Goal: Task Accomplishment & Management: Manage account settings

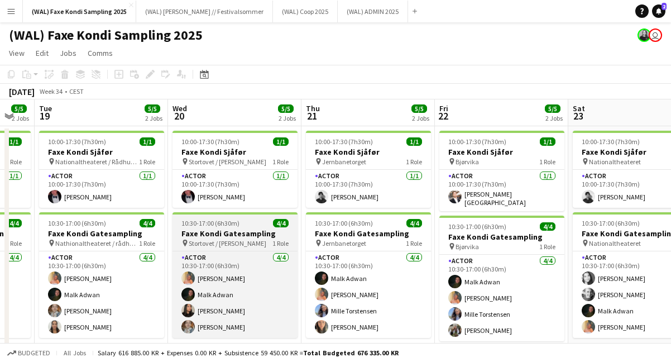
scroll to position [0, 228]
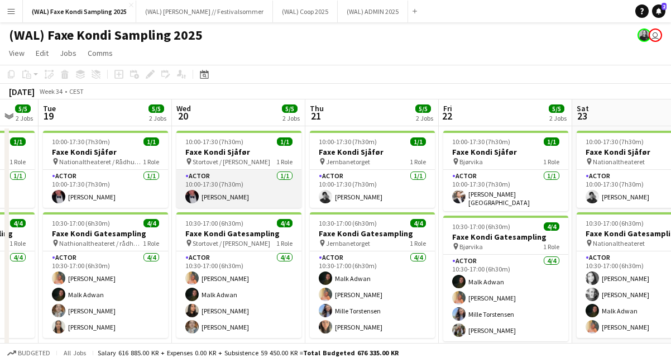
click at [203, 199] on app-card-role "Actor [DATE] 10:00-17:30 (7h30m) [PERSON_NAME]" at bounding box center [238, 189] width 125 height 38
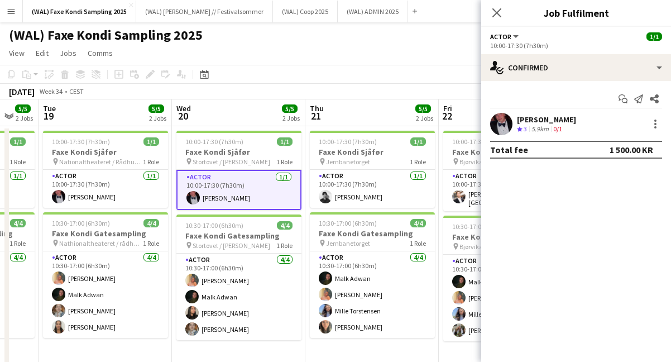
click at [509, 126] on app-user-avatar at bounding box center [501, 124] width 22 height 22
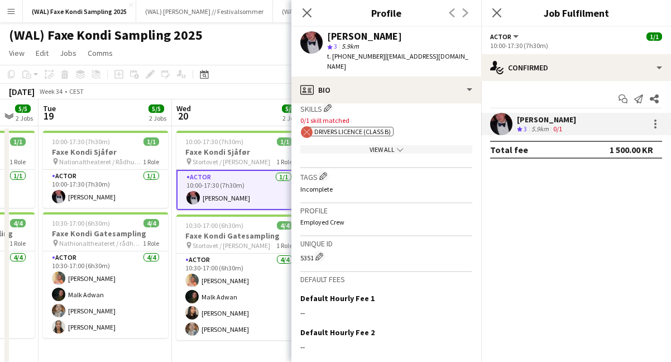
scroll to position [457, 0]
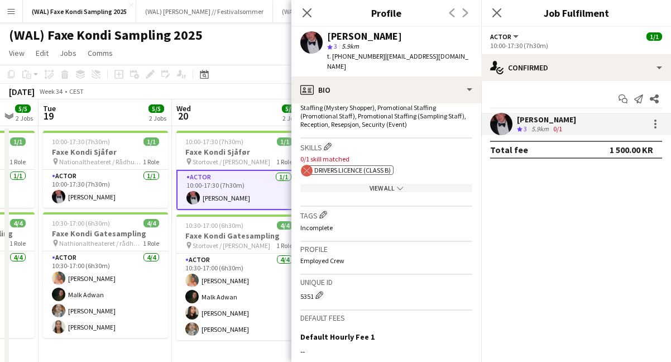
click at [394, 184] on div "View All chevron-down" at bounding box center [386, 188] width 172 height 8
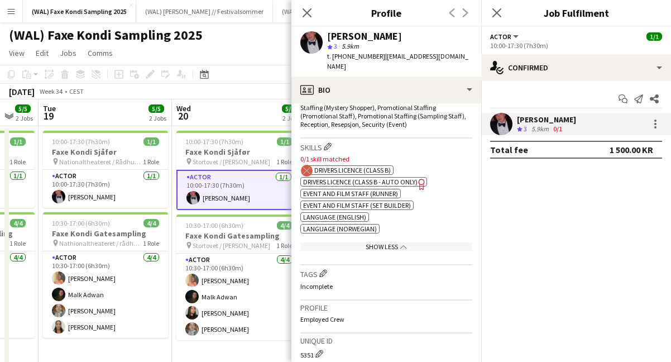
click at [408, 242] on div "Show Less chevron-up" at bounding box center [386, 246] width 172 height 8
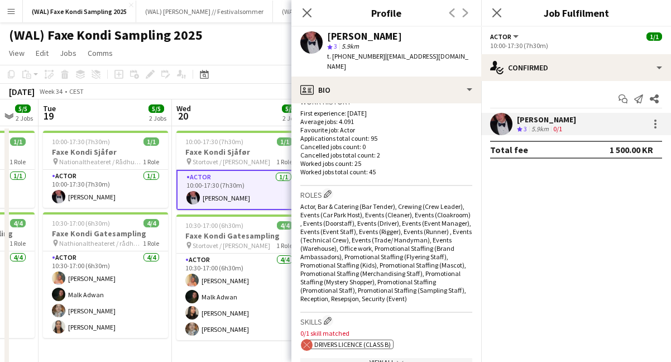
scroll to position [0, 0]
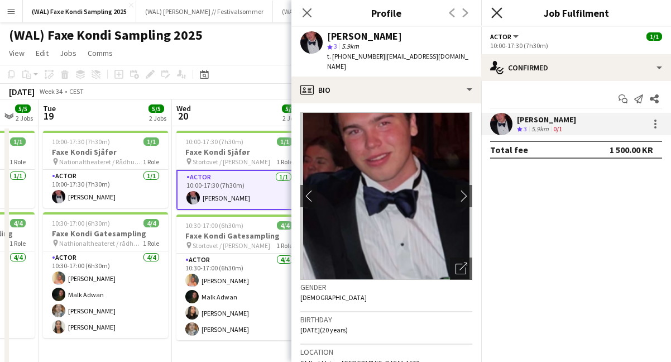
click at [493, 14] on icon "Close pop-in" at bounding box center [497, 12] width 11 height 11
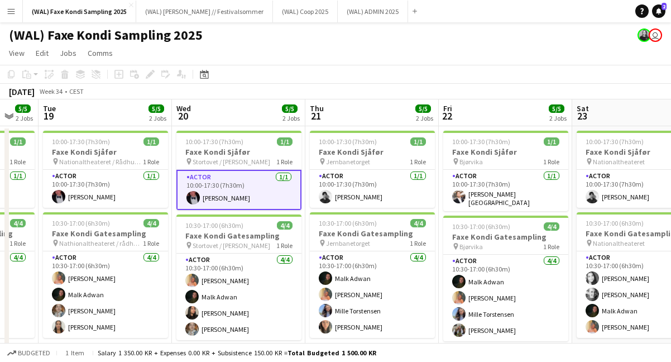
click at [400, 63] on app-page-menu "View Day view expanded Day view collapsed Month view Date picker Jump to [DATE]…" at bounding box center [335, 54] width 671 height 21
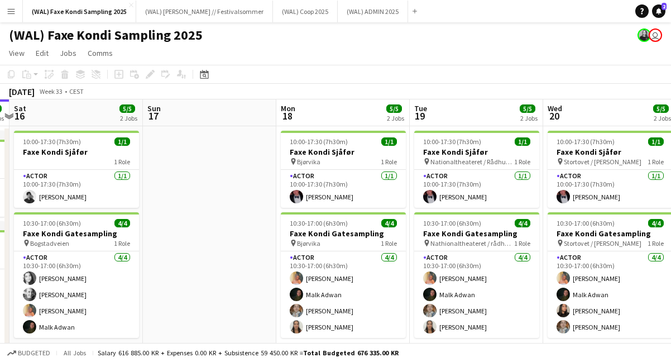
scroll to position [0, 394]
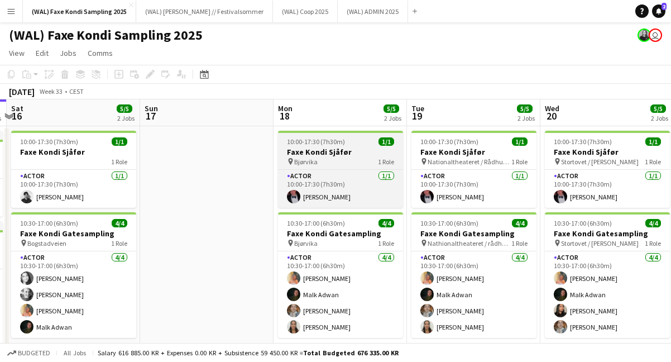
click at [327, 149] on h3 "Faxe Kondi Sjåfør" at bounding box center [340, 152] width 125 height 10
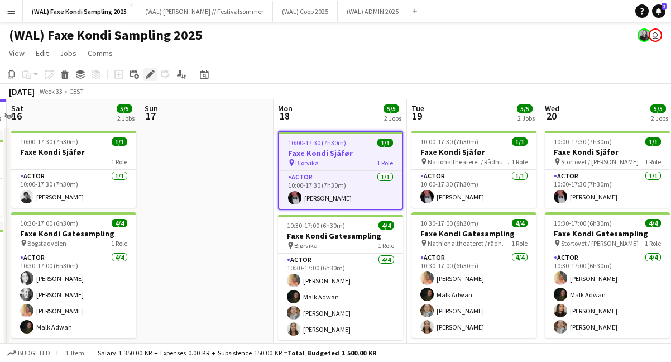
click at [153, 75] on icon "Edit" at bounding box center [150, 74] width 9 height 9
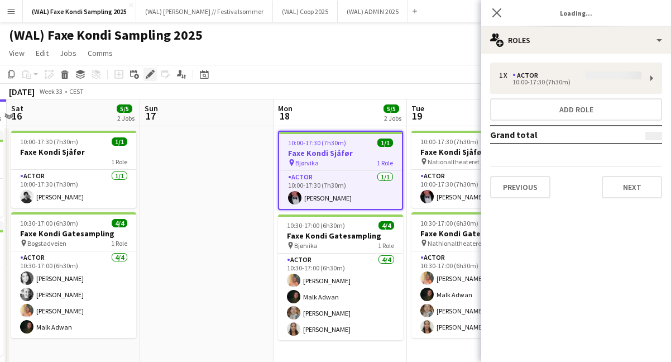
type input "*******"
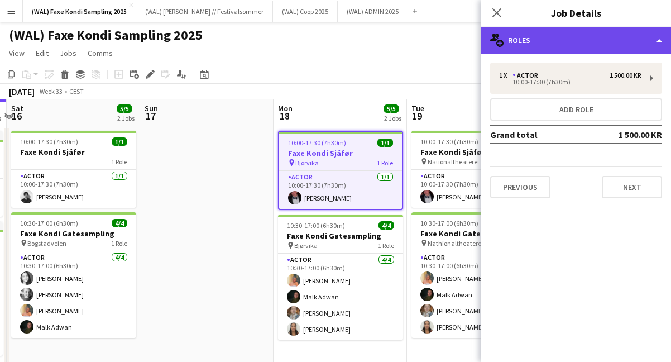
click at [553, 34] on div "multiple-users-add Roles" at bounding box center [576, 40] width 190 height 27
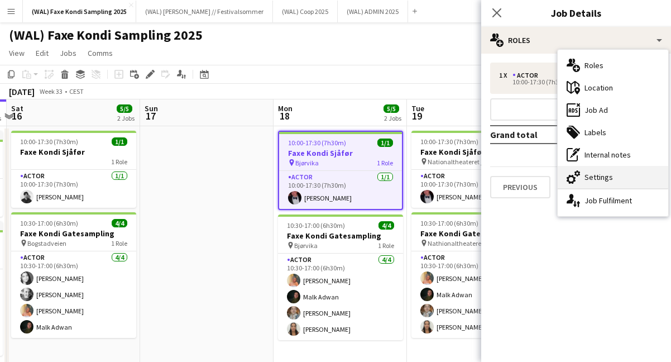
click at [598, 179] on div "cog-double-3 Settings" at bounding box center [613, 177] width 111 height 22
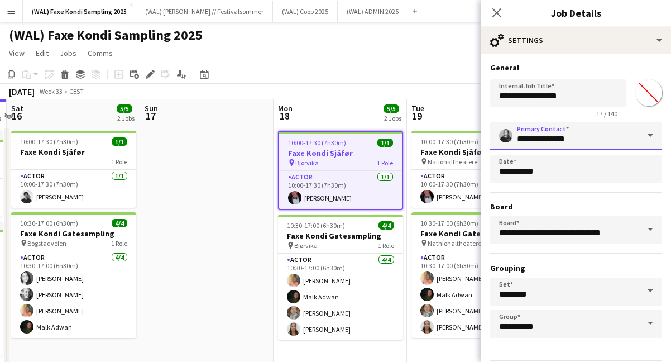
click at [574, 130] on input "**********" at bounding box center [576, 136] width 172 height 28
click at [578, 135] on input "**********" at bounding box center [576, 136] width 172 height 28
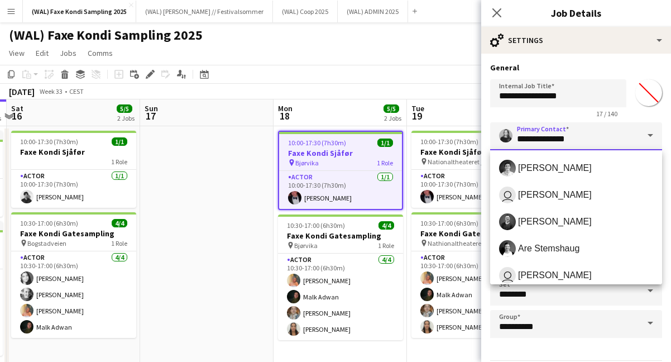
click at [578, 135] on input "**********" at bounding box center [576, 136] width 172 height 28
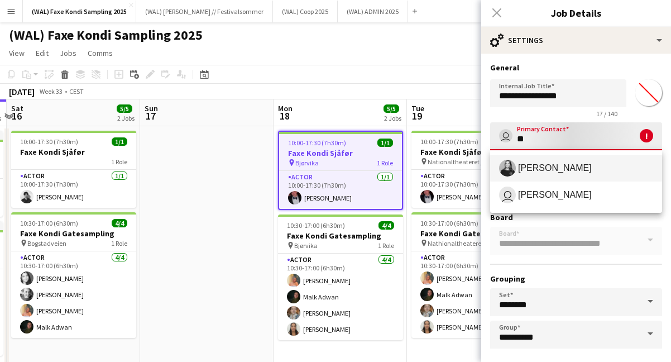
type input "*"
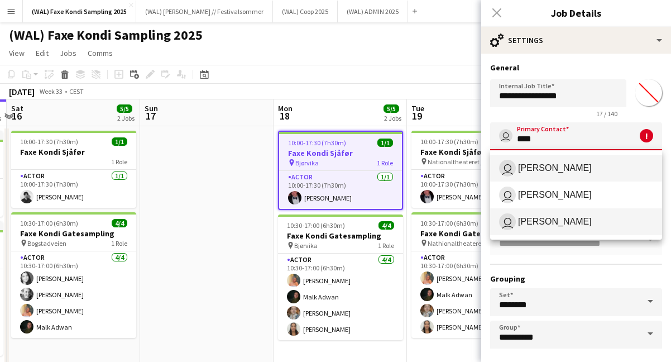
click at [589, 218] on span "user [PERSON_NAME]" at bounding box center [576, 221] width 154 height 17
type input "**********"
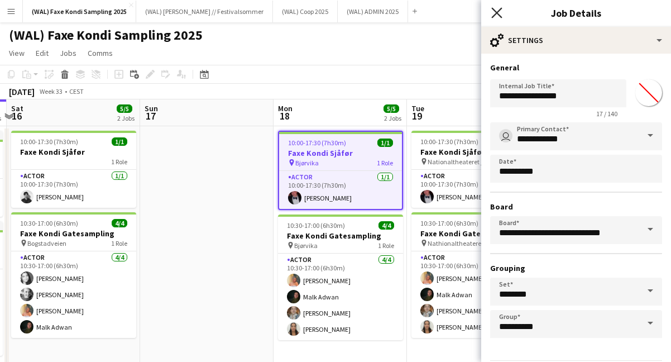
click at [492, 10] on icon "Close pop-in" at bounding box center [497, 12] width 11 height 11
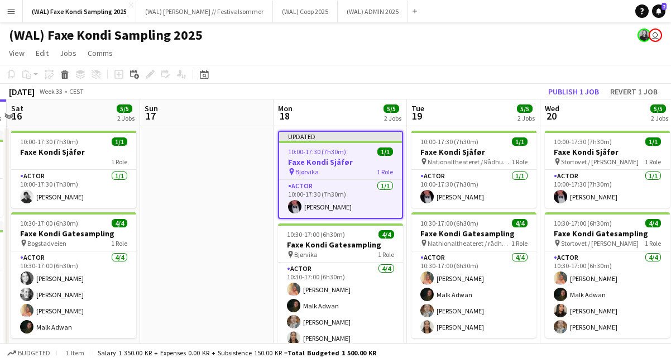
click at [474, 155] on h3 "Faxe Kondi Sjåfør" at bounding box center [474, 152] width 125 height 10
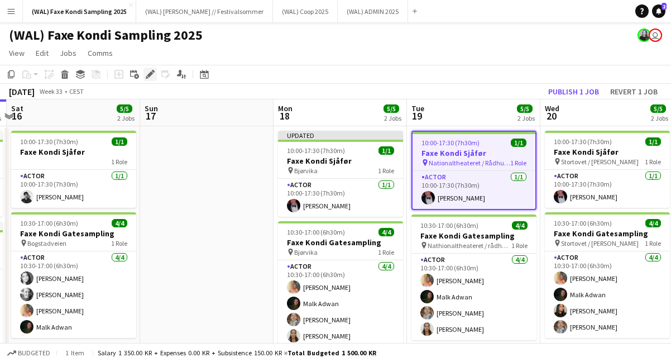
click at [154, 71] on icon at bounding box center [153, 71] width 3 height 3
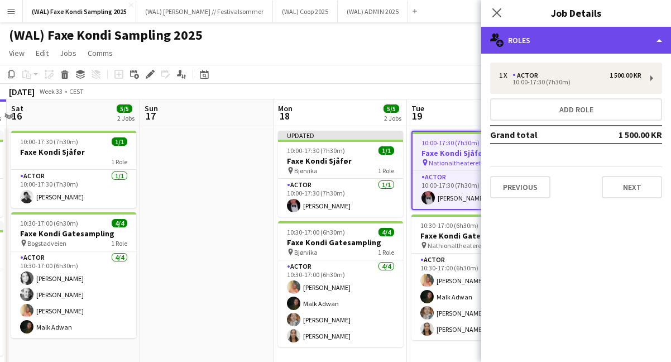
click at [528, 51] on div "multiple-users-add Roles" at bounding box center [576, 40] width 190 height 27
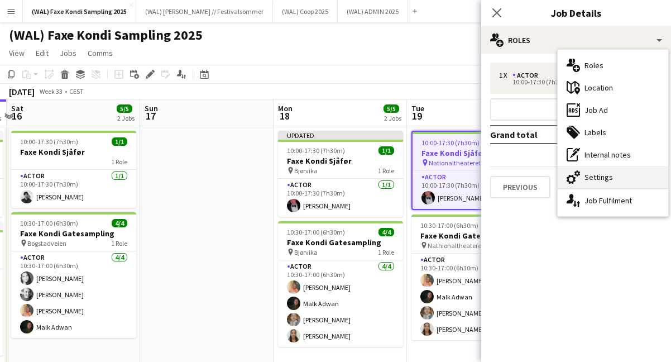
click at [609, 178] on div "cog-double-3 Settings" at bounding box center [613, 177] width 111 height 22
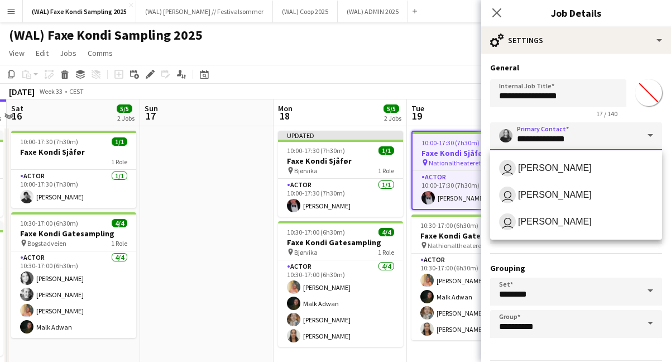
click at [604, 139] on input "**********" at bounding box center [576, 136] width 172 height 28
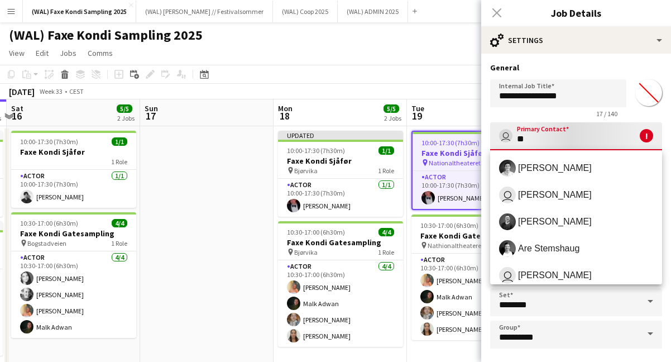
type input "*"
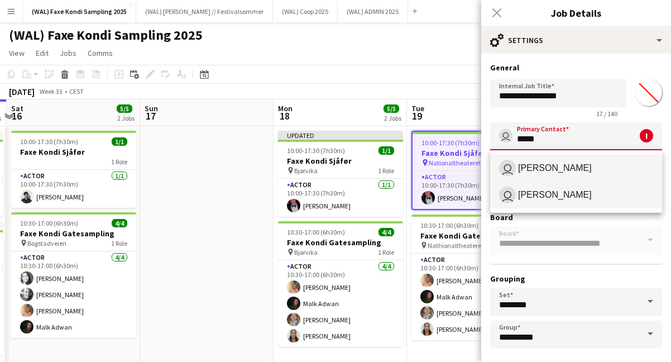
click at [601, 189] on span "user [PERSON_NAME]" at bounding box center [576, 195] width 154 height 17
type input "**********"
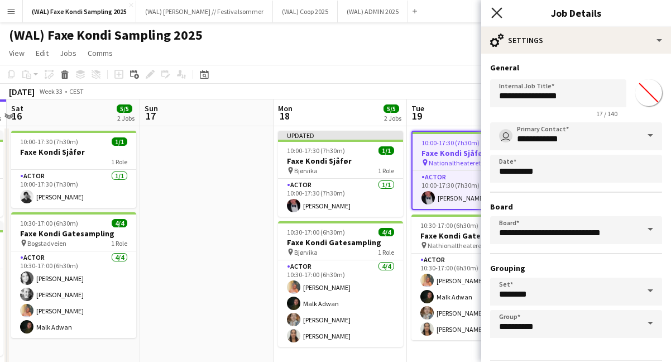
click at [494, 14] on icon "Close pop-in" at bounding box center [497, 12] width 11 height 11
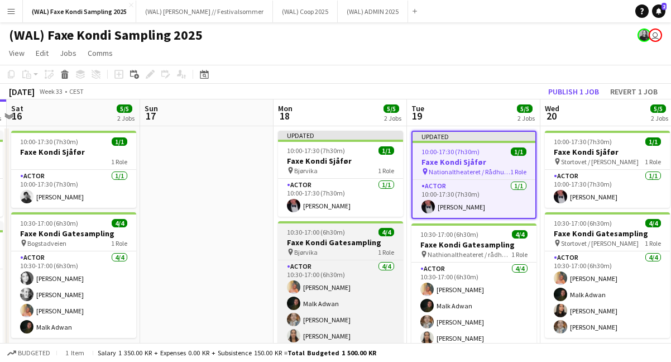
click at [368, 241] on h3 "Faxe Kondi Gatesampling" at bounding box center [340, 242] width 125 height 10
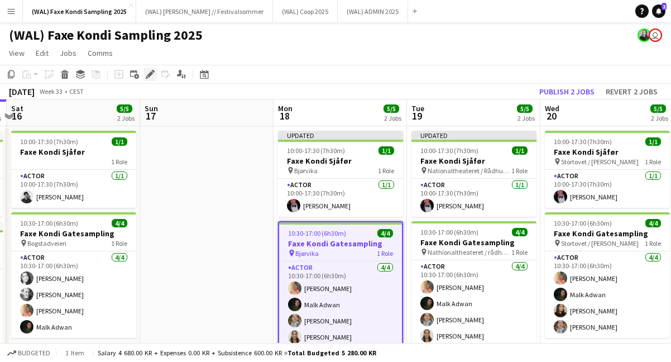
click at [148, 77] on icon "Edit" at bounding box center [150, 74] width 9 height 9
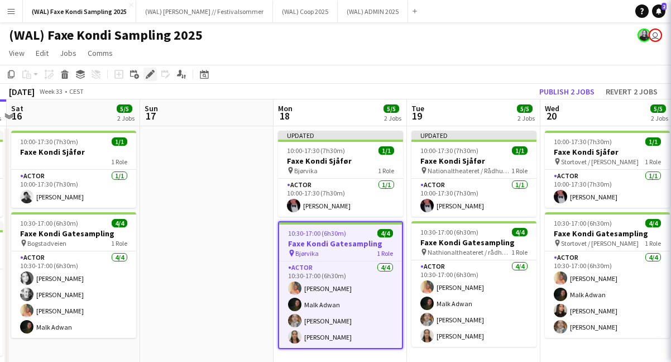
type input "*******"
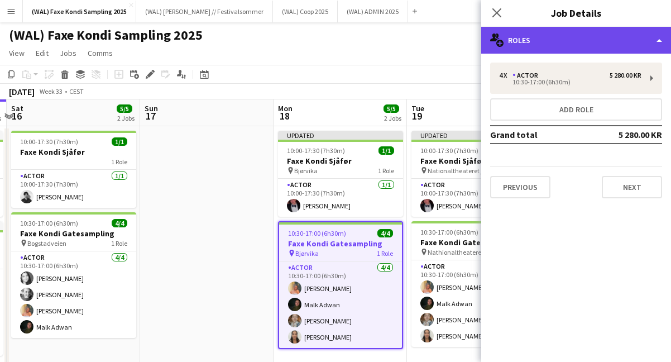
click at [519, 39] on div "multiple-users-add Roles" at bounding box center [576, 40] width 190 height 27
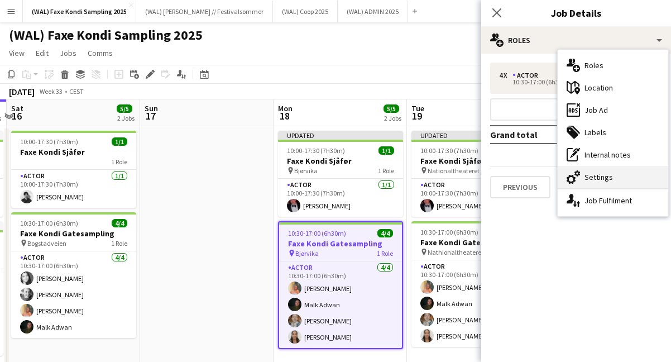
click at [597, 176] on div "cog-double-3 Settings" at bounding box center [613, 177] width 111 height 22
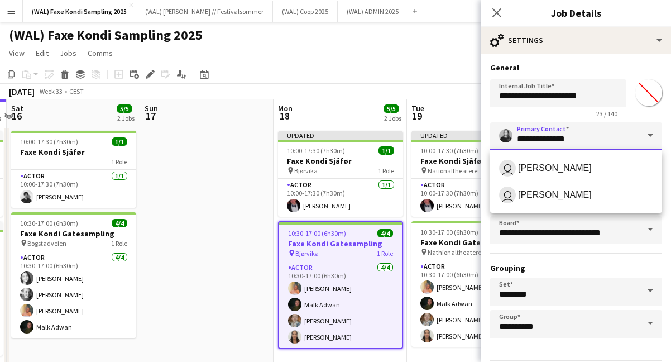
click at [583, 137] on input "**********" at bounding box center [576, 136] width 172 height 28
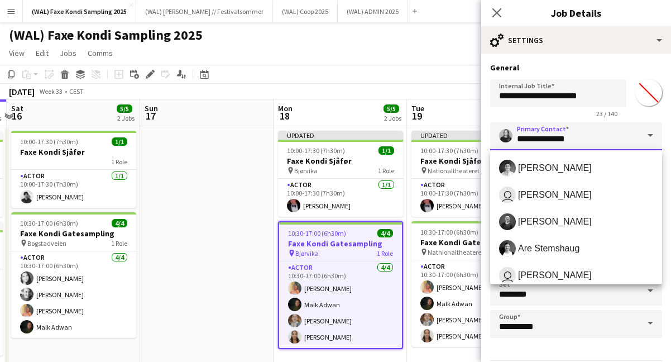
click at [593, 142] on input "**********" at bounding box center [576, 136] width 172 height 28
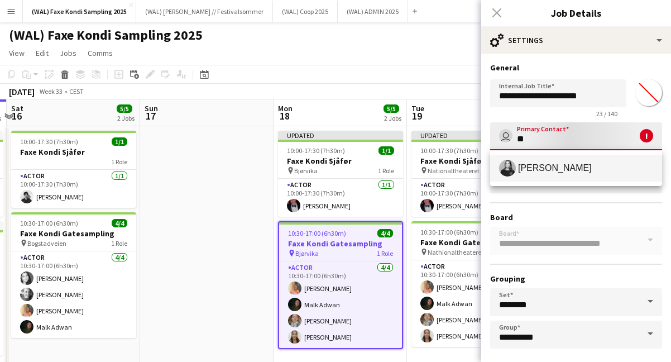
type input "*"
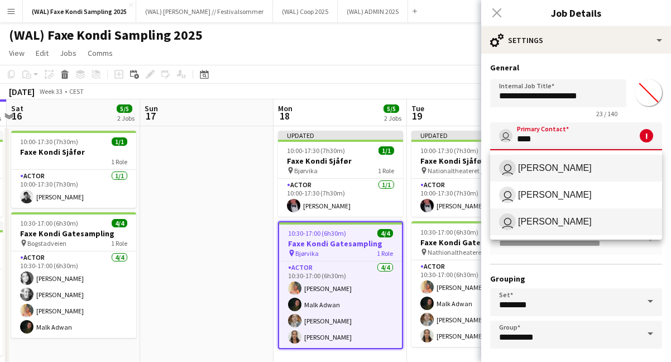
click at [603, 221] on span "user [PERSON_NAME]" at bounding box center [576, 221] width 154 height 17
type input "**********"
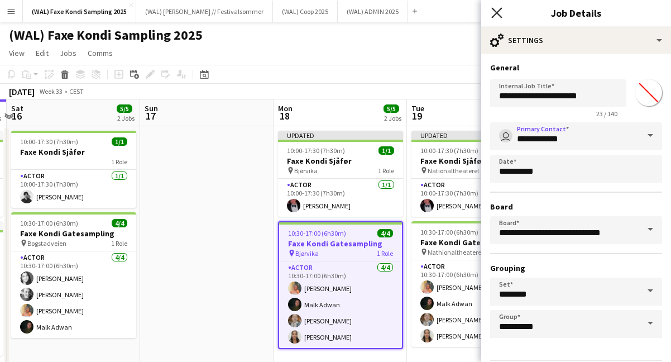
click at [500, 9] on icon at bounding box center [497, 12] width 11 height 11
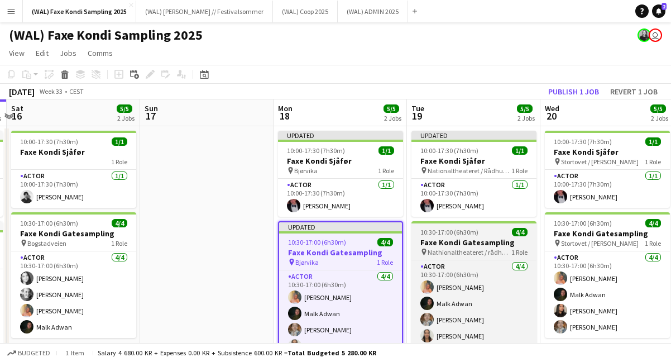
click at [480, 242] on h3 "Faxe Kondi Gatesampling" at bounding box center [474, 242] width 125 height 10
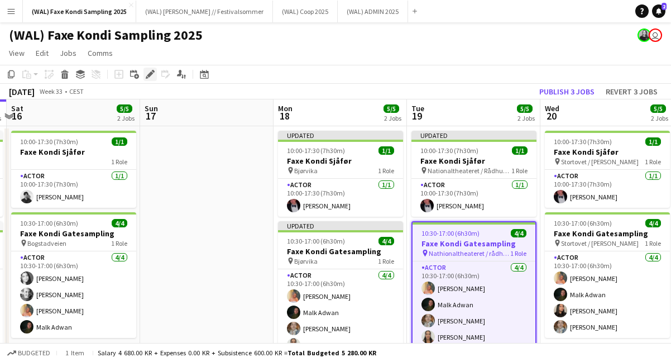
click at [151, 80] on div "Edit" at bounding box center [150, 74] width 13 height 13
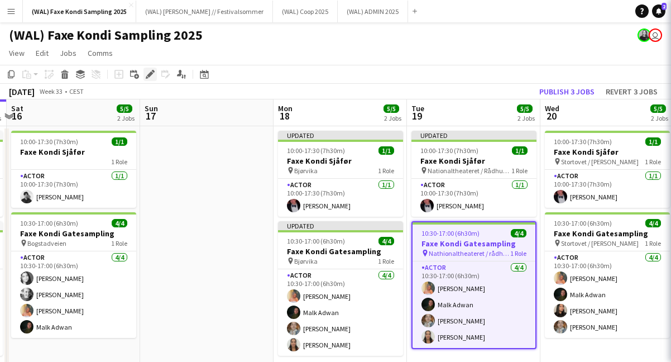
type input "*******"
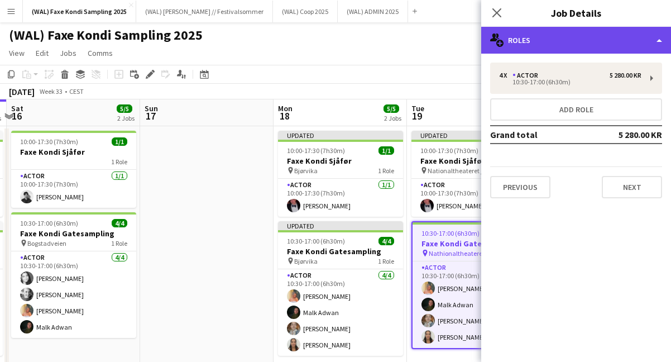
click at [517, 46] on div "multiple-users-add Roles" at bounding box center [576, 40] width 190 height 27
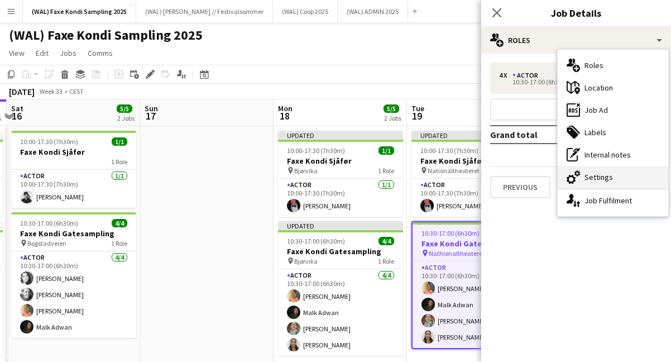
click at [578, 175] on icon at bounding box center [578, 173] width 6 height 6
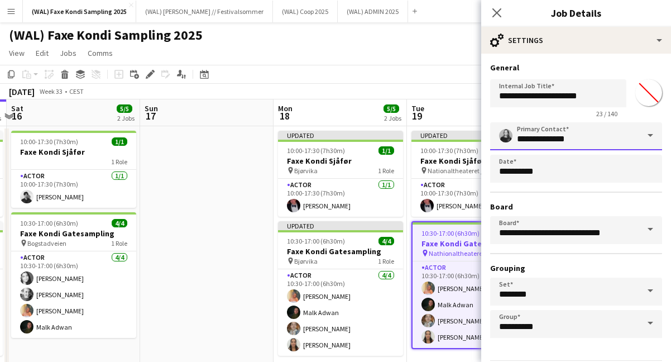
click at [581, 145] on input "**********" at bounding box center [576, 136] width 172 height 28
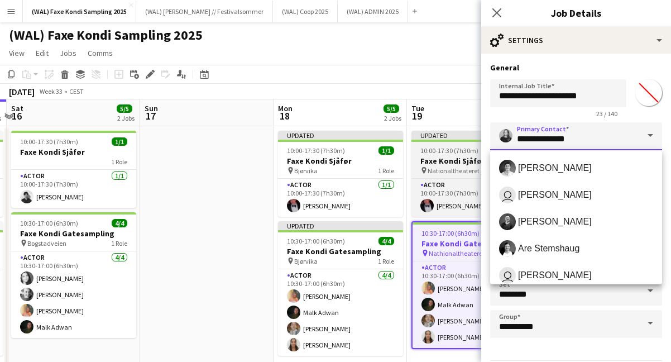
drag, startPoint x: 591, startPoint y: 139, endPoint x: 469, endPoint y: 142, distance: 121.8
click at [469, 142] on body "Menu Boards Boards Boards All jobs Status Workforce Workforce My Workforce Recr…" at bounding box center [335, 204] width 671 height 409
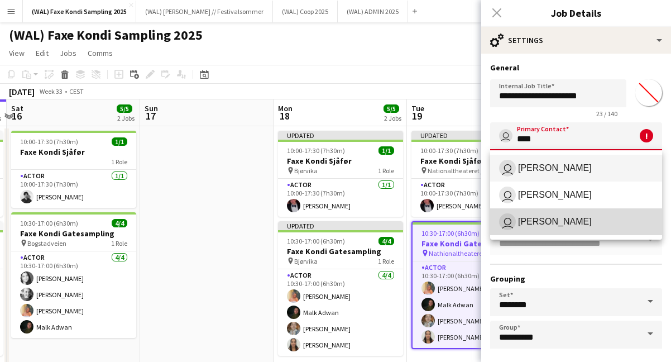
click at [561, 217] on span "[PERSON_NAME]" at bounding box center [555, 221] width 74 height 11
type input "**********"
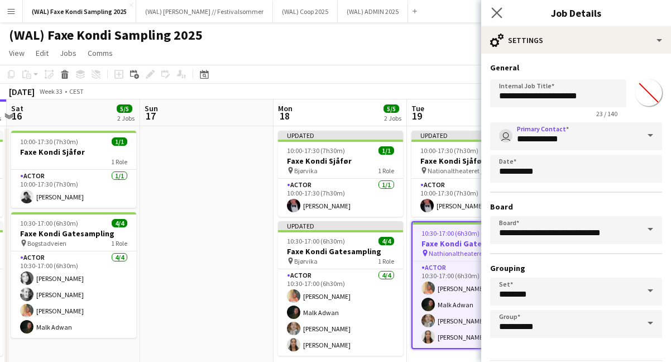
click at [500, 6] on app-icon "Close pop-in" at bounding box center [497, 13] width 16 height 16
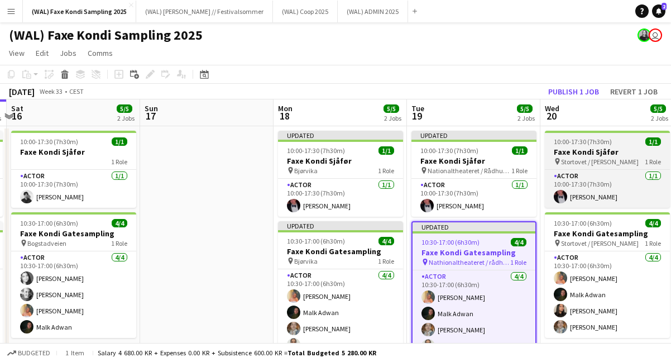
click at [588, 157] on div "pin Stortovet / [PERSON_NAME] 1 Role" at bounding box center [607, 161] width 125 height 9
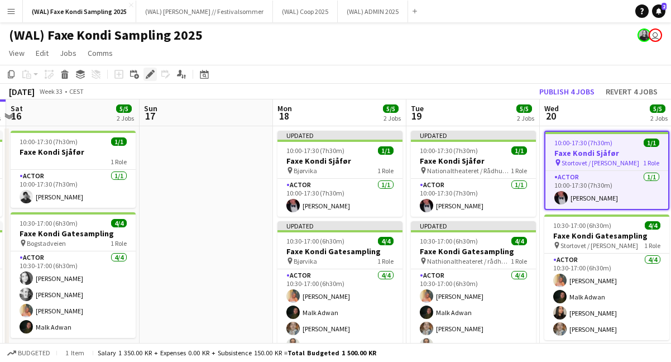
click at [150, 77] on icon "Edit" at bounding box center [150, 74] width 9 height 9
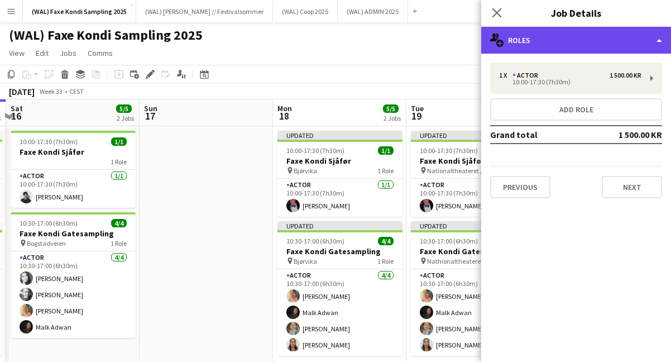
click at [537, 50] on div "multiple-users-add Roles" at bounding box center [576, 40] width 190 height 27
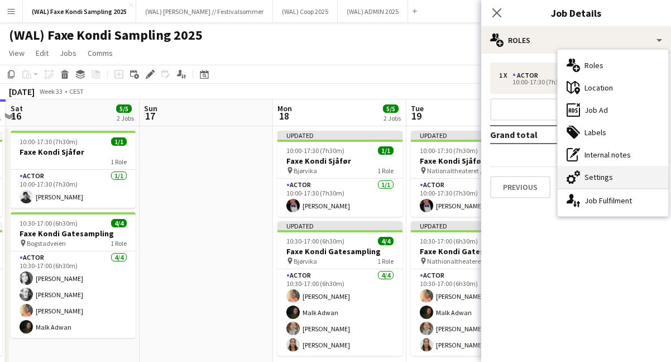
click at [581, 174] on div "cog-double-3 Settings" at bounding box center [613, 177] width 111 height 22
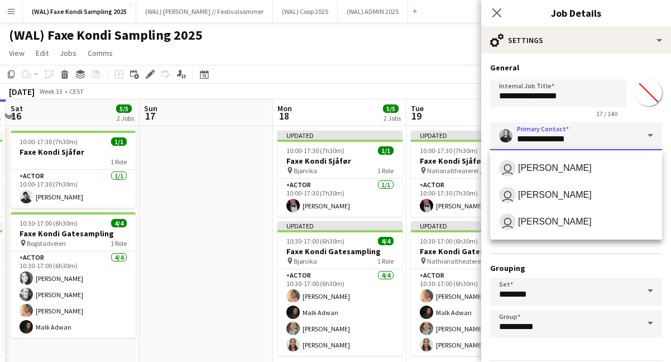
drag, startPoint x: 578, startPoint y: 141, endPoint x: 511, endPoint y: 141, distance: 67.0
click at [511, 141] on input "**********" at bounding box center [576, 136] width 172 height 28
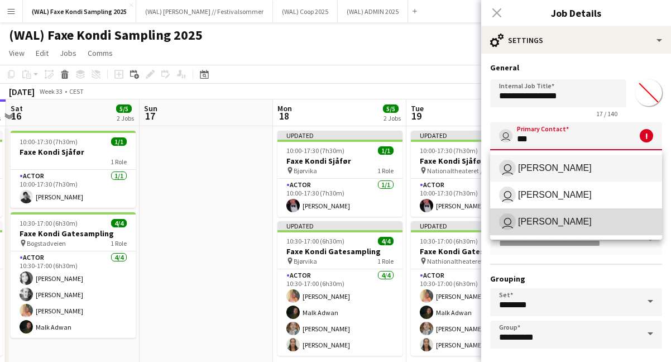
click at [561, 228] on span "user [PERSON_NAME]" at bounding box center [576, 221] width 154 height 17
type input "**********"
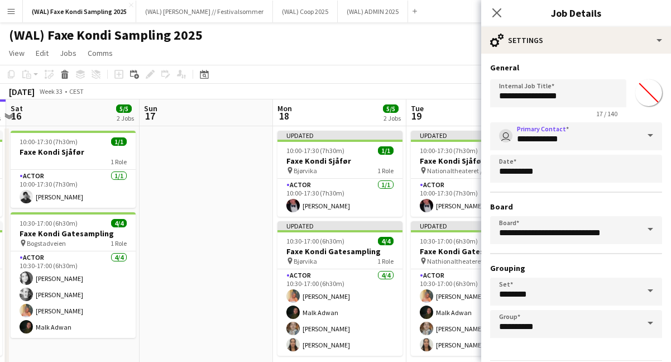
click at [495, 20] on div "Close pop-in" at bounding box center [496, 13] width 31 height 26
click at [495, 18] on app-icon "Close pop-in" at bounding box center [497, 13] width 16 height 16
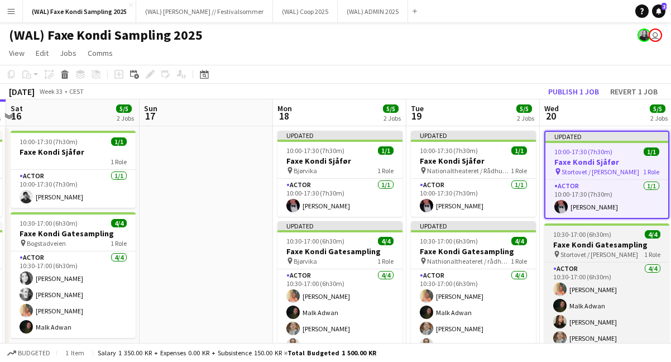
click at [591, 250] on span "Stortovet / [PERSON_NAME]" at bounding box center [600, 254] width 78 height 8
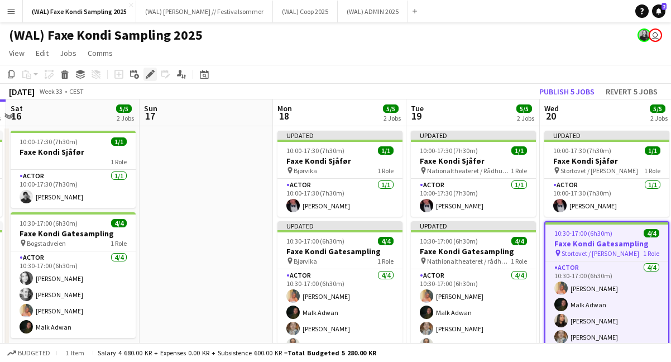
click at [146, 72] on icon "Edit" at bounding box center [150, 74] width 9 height 9
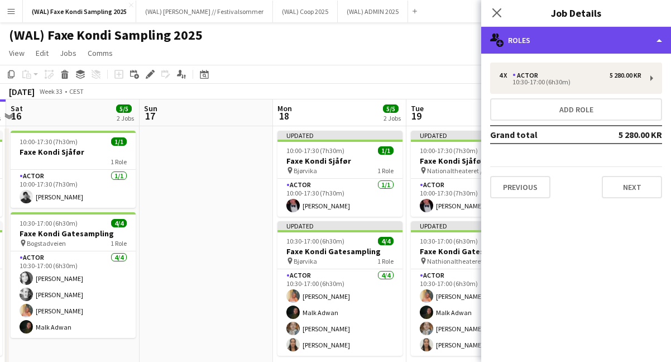
click at [574, 48] on div "multiple-users-add Roles" at bounding box center [576, 40] width 190 height 27
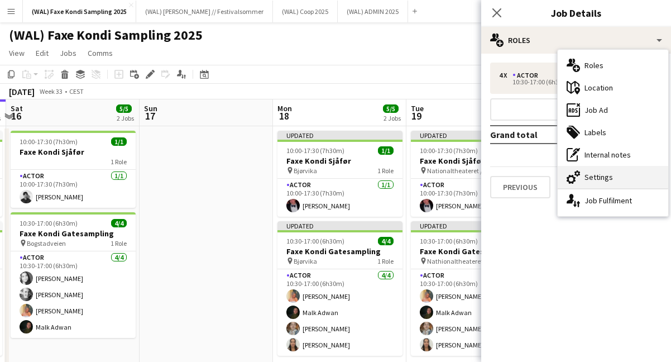
click at [599, 168] on div "cog-double-3 Settings" at bounding box center [613, 177] width 111 height 22
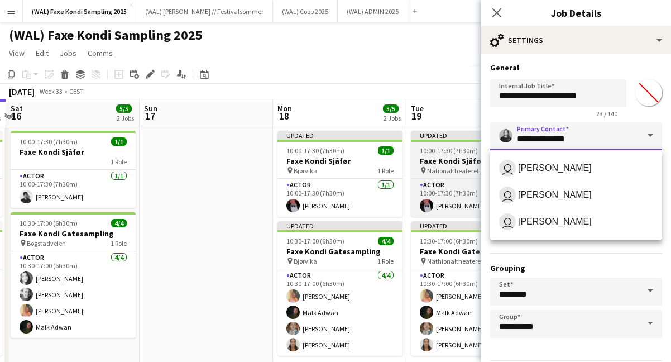
drag, startPoint x: 573, startPoint y: 140, endPoint x: 424, endPoint y: 139, distance: 149.1
click at [424, 139] on body "Menu Boards Boards Boards All jobs Status Workforce Workforce My Workforce Recr…" at bounding box center [335, 204] width 671 height 409
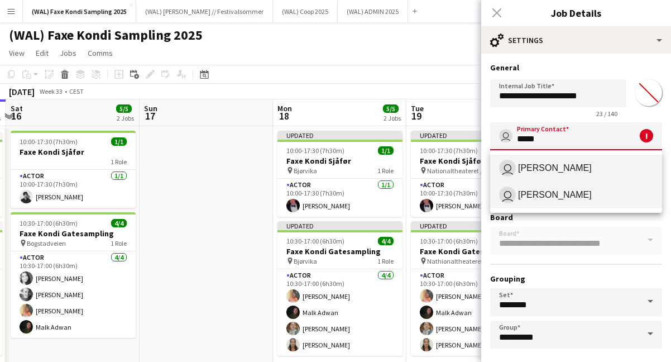
click at [546, 197] on span "[PERSON_NAME]" at bounding box center [555, 194] width 74 height 11
type input "**********"
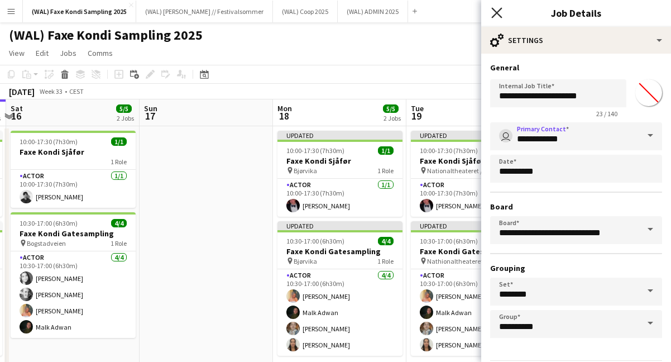
click at [499, 16] on icon "Close pop-in" at bounding box center [497, 12] width 11 height 11
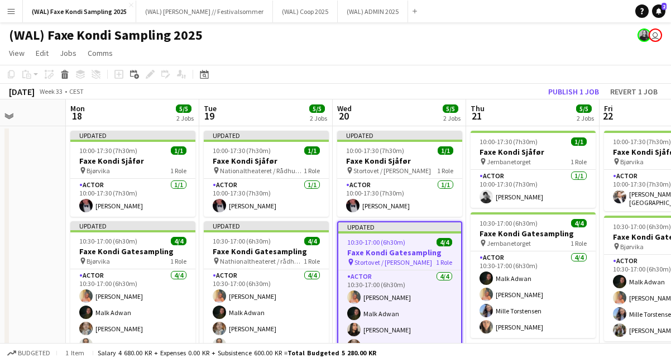
scroll to position [0, 336]
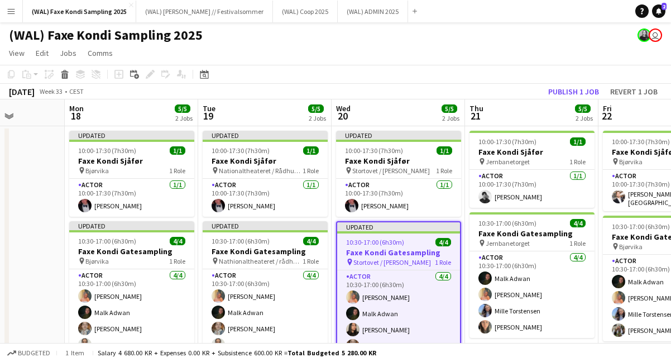
click at [527, 166] on app-job-card "10:00-17:30 (7h30m) 1/1 [GEOGRAPHIC_DATA] pin Jernbanetorget 1 Role Actor [DATE…" at bounding box center [532, 169] width 125 height 77
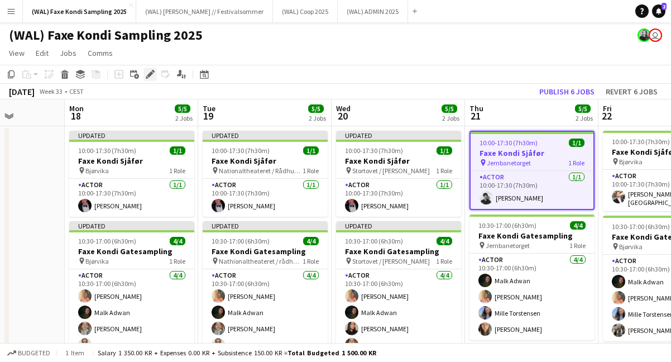
click at [149, 75] on icon at bounding box center [150, 74] width 6 height 6
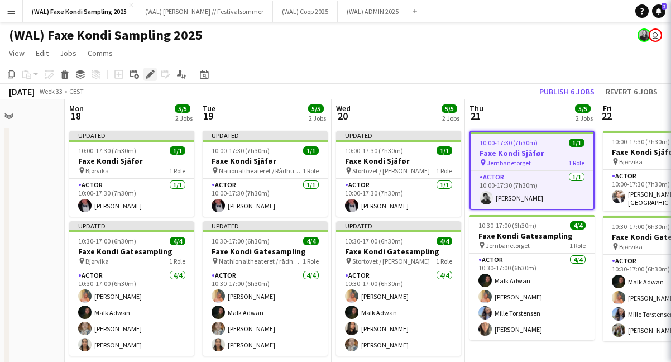
type input "*******"
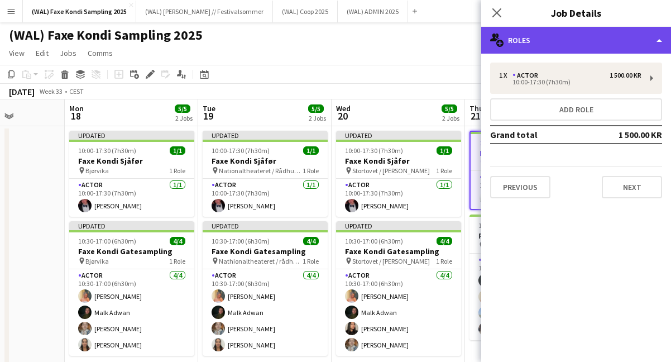
click at [533, 48] on div "multiple-users-add Roles" at bounding box center [576, 40] width 190 height 27
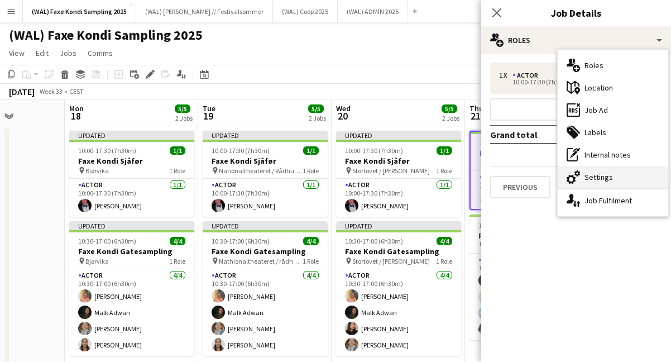
click at [599, 174] on div "cog-double-3 Settings" at bounding box center [613, 177] width 111 height 22
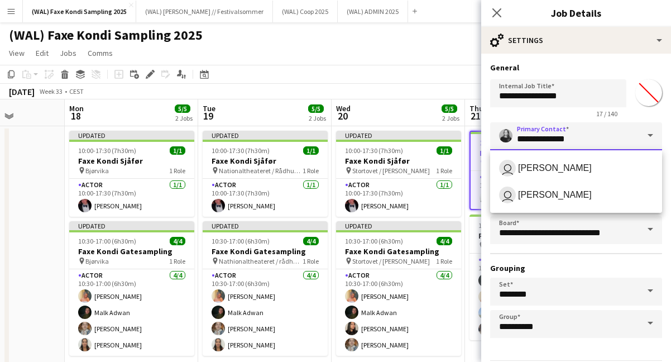
drag, startPoint x: 580, startPoint y: 140, endPoint x: 485, endPoint y: 140, distance: 94.9
click at [485, 140] on form "**********" at bounding box center [576, 228] width 190 height 330
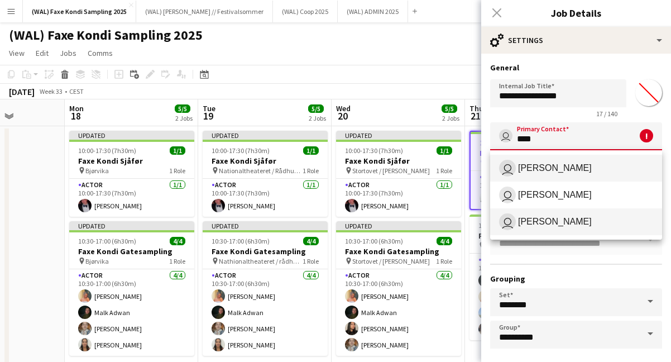
click at [578, 225] on span "user [PERSON_NAME]" at bounding box center [576, 221] width 154 height 17
type input "**********"
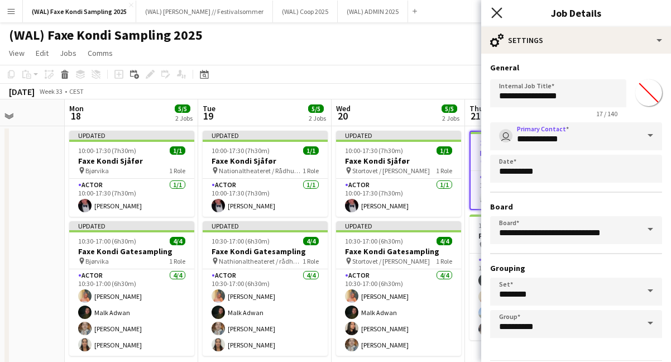
click at [500, 13] on icon "Close pop-in" at bounding box center [497, 12] width 11 height 11
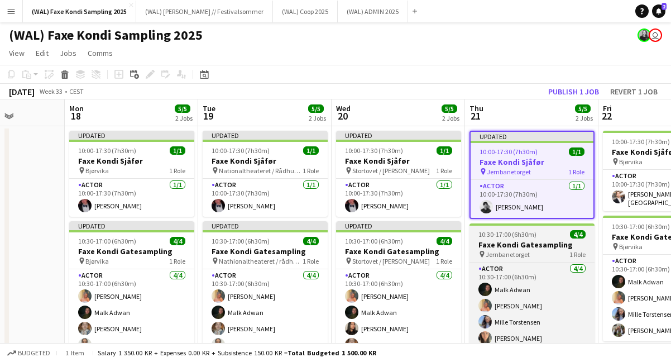
click at [538, 243] on h3 "Faxe Kondi Gatesampling" at bounding box center [532, 245] width 125 height 10
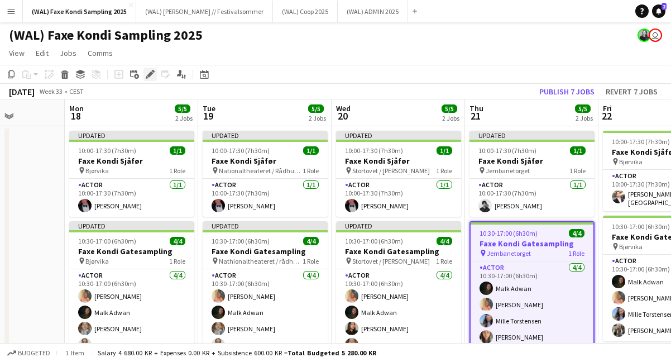
click at [147, 78] on icon "Edit" at bounding box center [150, 74] width 9 height 9
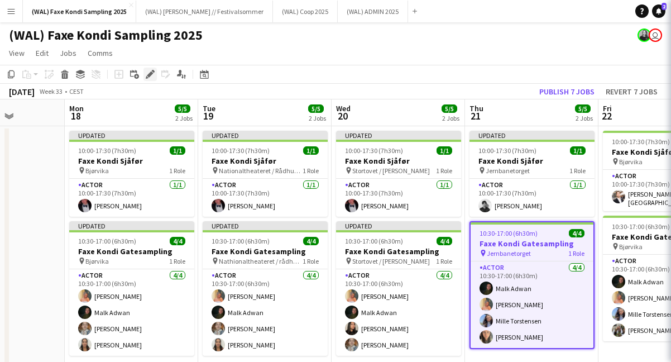
type input "*******"
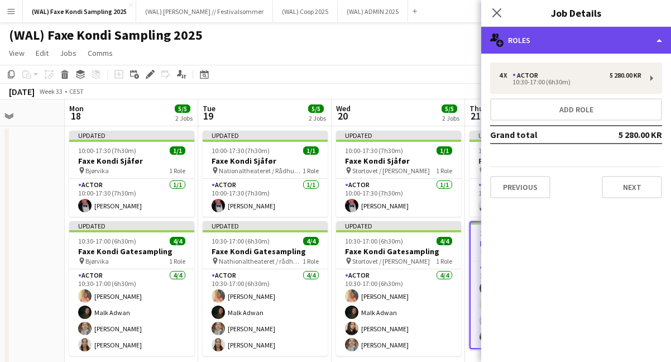
click at [537, 47] on div "multiple-users-add Roles" at bounding box center [576, 40] width 190 height 27
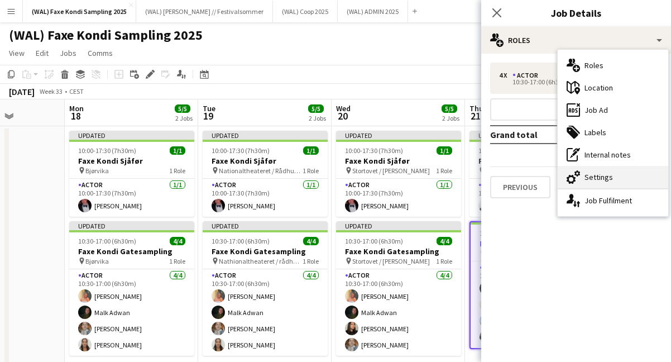
click at [589, 174] on div "cog-double-3 Settings" at bounding box center [613, 177] width 111 height 22
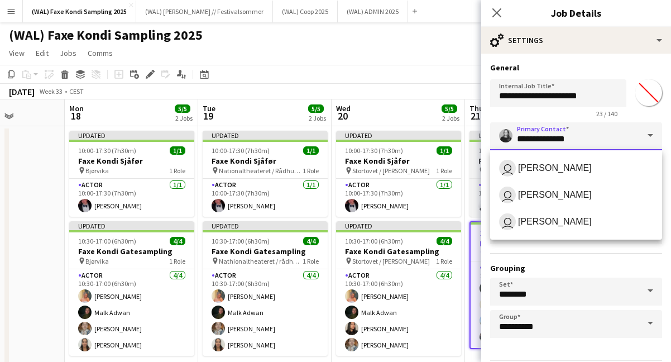
drag, startPoint x: 584, startPoint y: 137, endPoint x: 471, endPoint y: 137, distance: 112.3
click at [471, 137] on body "Menu Boards Boards Boards All jobs Status Workforce Workforce My Workforce Recr…" at bounding box center [335, 204] width 671 height 409
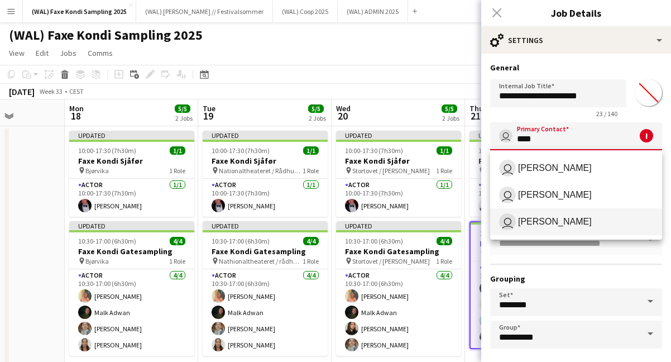
click at [581, 222] on span "user [PERSON_NAME]" at bounding box center [576, 221] width 154 height 17
type input "**********"
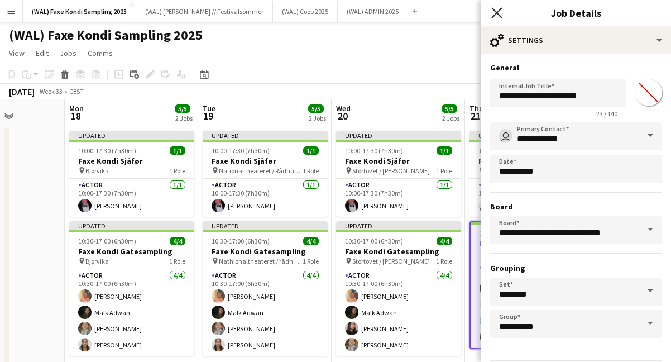
click at [496, 15] on icon "Close pop-in" at bounding box center [497, 12] width 11 height 11
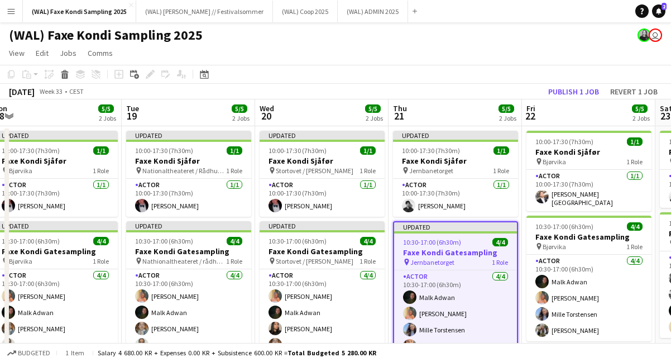
scroll to position [0, 449]
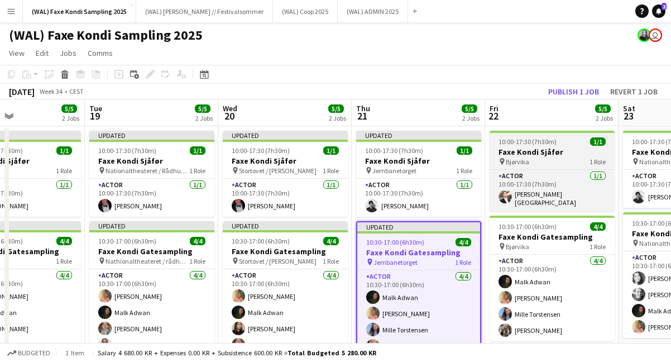
click at [534, 155] on h3 "Faxe Kondi Sjåfør" at bounding box center [552, 152] width 125 height 10
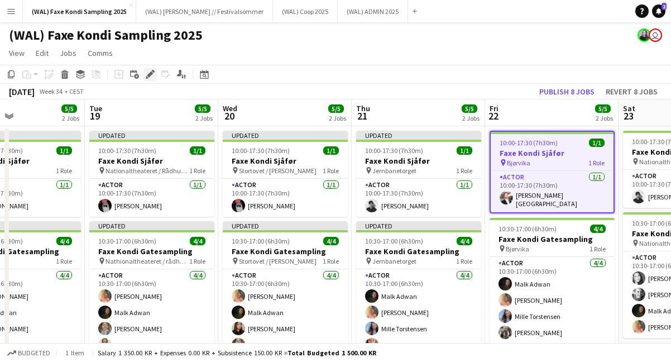
click at [147, 76] on icon "Edit" at bounding box center [150, 74] width 9 height 9
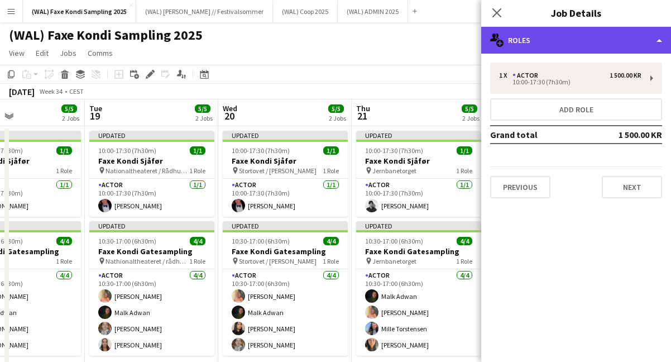
click at [502, 48] on div "multiple-users-add Roles" at bounding box center [576, 40] width 190 height 27
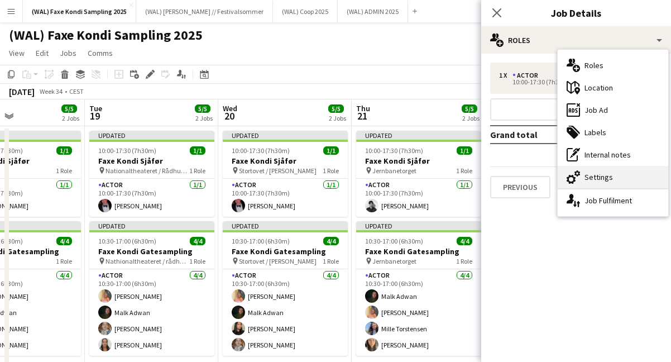
click at [599, 183] on div "cog-double-3 Settings" at bounding box center [613, 177] width 111 height 22
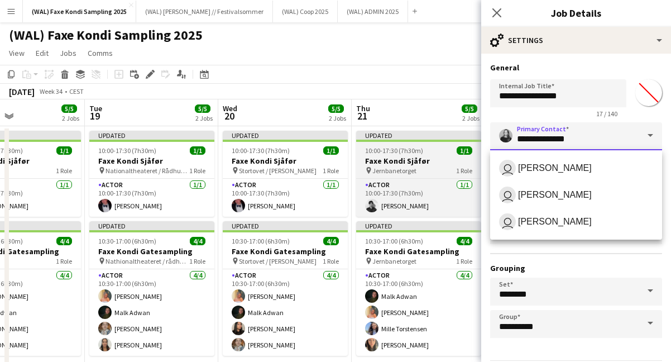
drag, startPoint x: 580, startPoint y: 135, endPoint x: 479, endPoint y: 135, distance: 100.5
click at [479, 135] on body "Menu Boards Boards Boards All jobs Status Workforce Workforce My Workforce Recr…" at bounding box center [335, 204] width 671 height 409
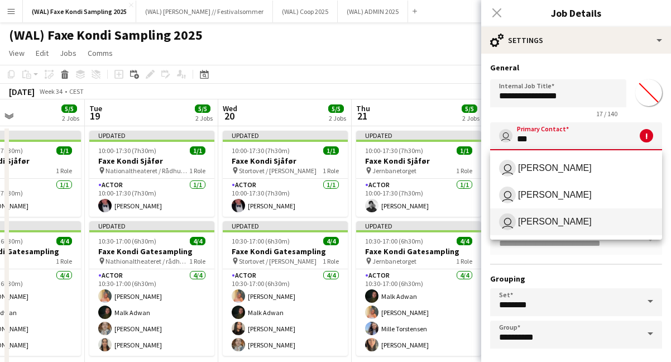
scroll to position [29, 0]
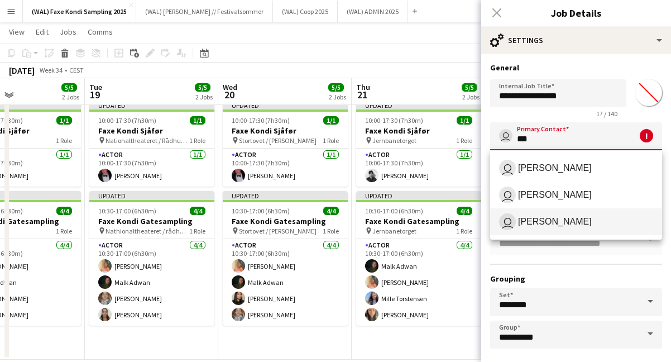
click at [565, 219] on span "[PERSON_NAME]" at bounding box center [555, 221] width 74 height 11
type input "**********"
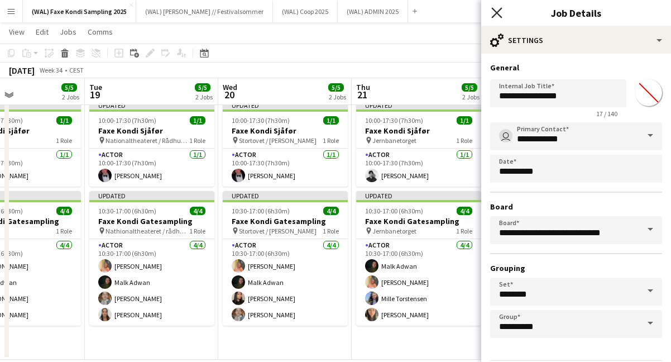
click at [501, 9] on icon at bounding box center [497, 12] width 11 height 11
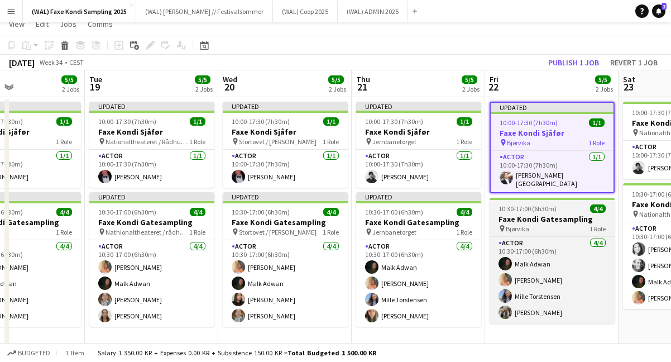
scroll to position [0, 0]
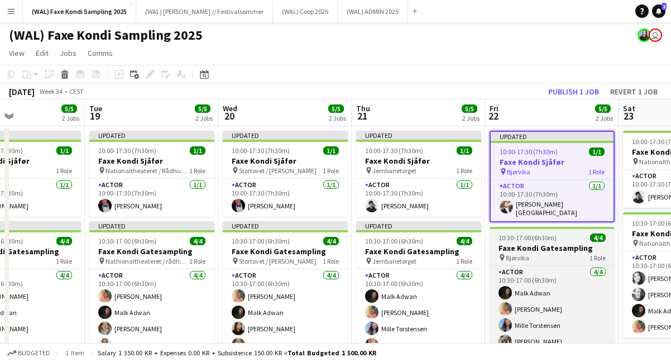
click at [538, 253] on div "pin Bjørvika 1 Role" at bounding box center [552, 257] width 125 height 9
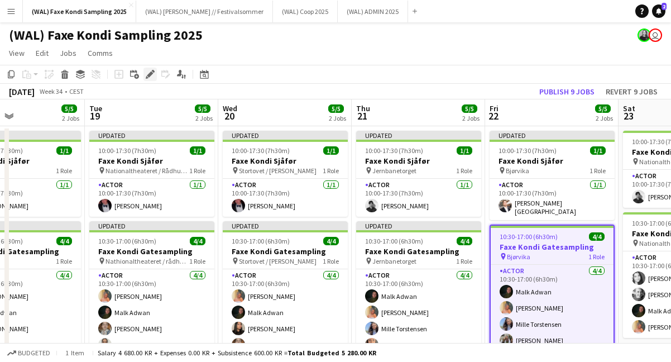
click at [149, 74] on icon at bounding box center [150, 74] width 6 height 6
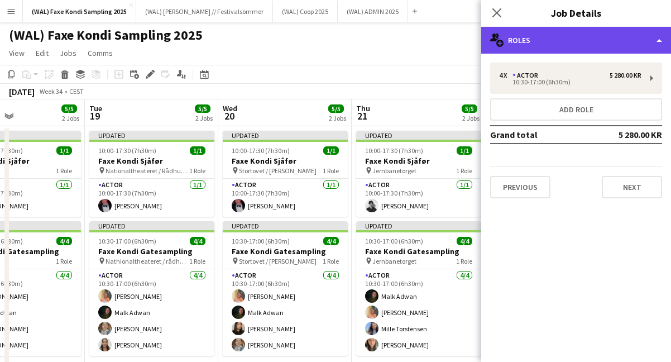
click at [564, 39] on div "multiple-users-add Roles" at bounding box center [576, 40] width 190 height 27
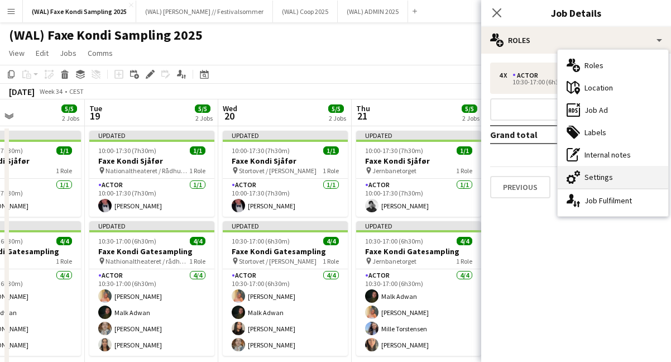
click at [608, 171] on div "cog-double-3 Settings" at bounding box center [613, 177] width 111 height 22
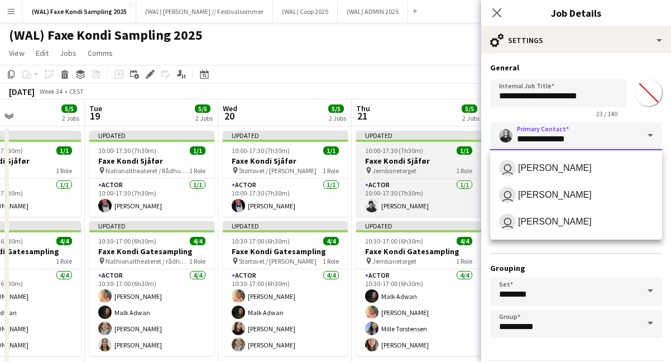
drag, startPoint x: 585, startPoint y: 145, endPoint x: 421, endPoint y: 132, distance: 165.3
click at [421, 132] on body "Menu Boards Boards Boards All jobs Status Workforce Workforce My Workforce Recr…" at bounding box center [335, 204] width 671 height 409
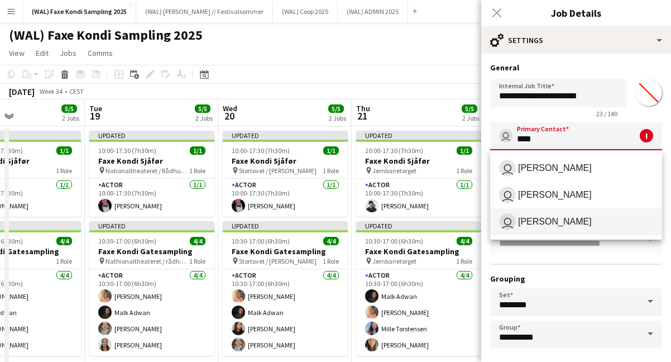
click at [540, 216] on span "user [PERSON_NAME]" at bounding box center [576, 221] width 154 height 17
type input "**********"
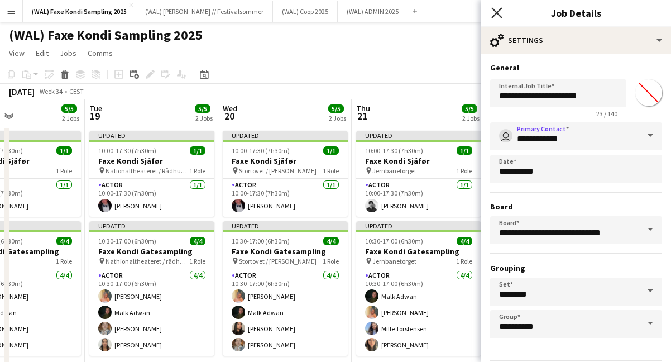
click at [494, 7] on app-icon "Close pop-in" at bounding box center [497, 13] width 16 height 16
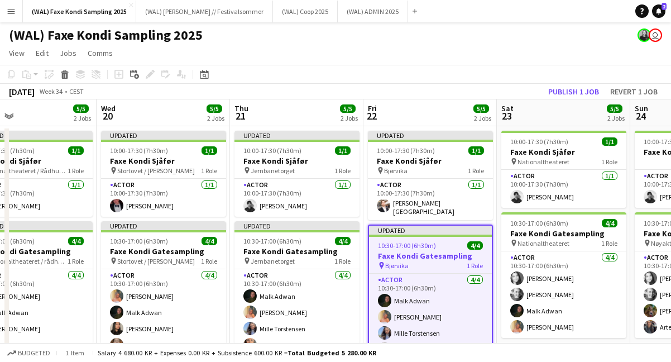
scroll to position [0, 320]
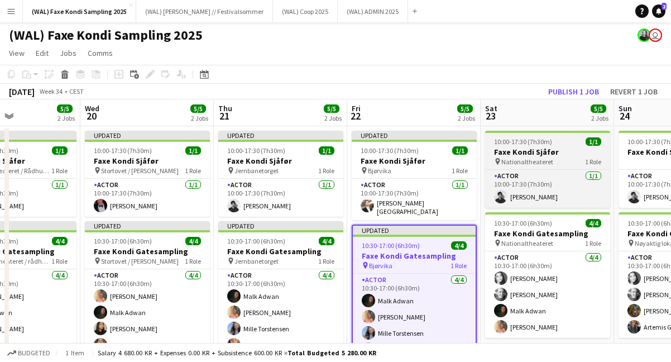
click at [546, 158] on span "Nationaltheateret" at bounding box center [528, 162] width 52 height 8
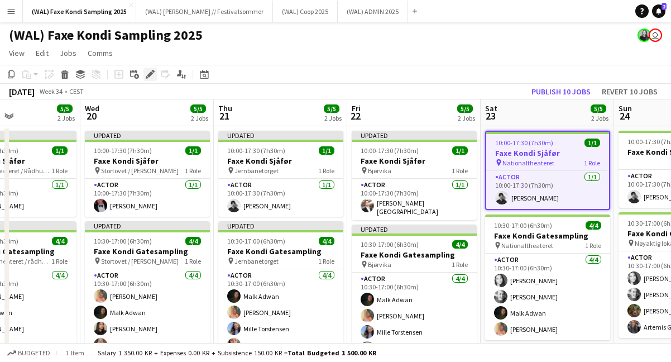
click at [147, 76] on icon at bounding box center [150, 74] width 6 height 6
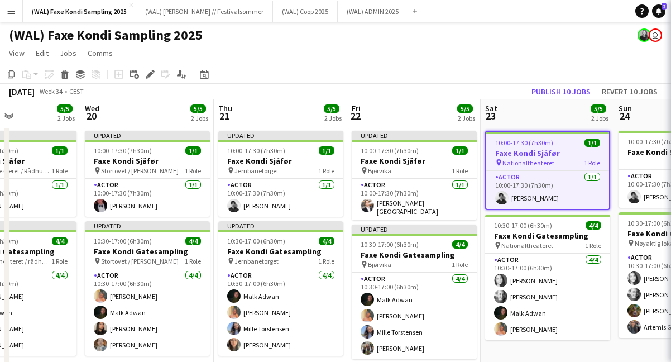
type input "*******"
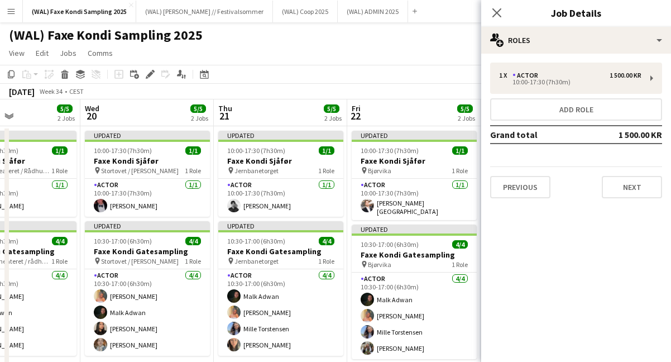
click at [506, 54] on div "1 x Actor 1 500.00 KR 10:00-17:30 (7h30m) Add role Grand total 1 500.00 KR Prev…" at bounding box center [576, 131] width 190 height 154
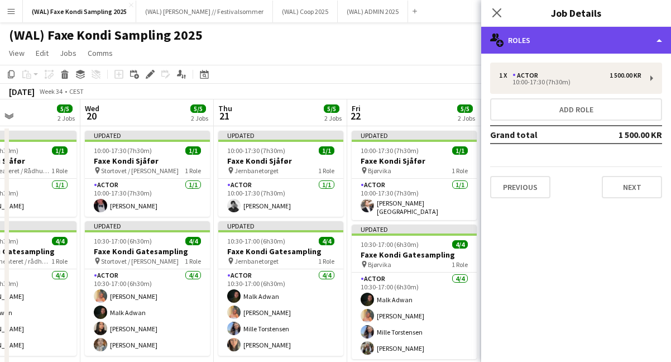
click at [502, 50] on div "multiple-users-add Roles" at bounding box center [576, 40] width 190 height 27
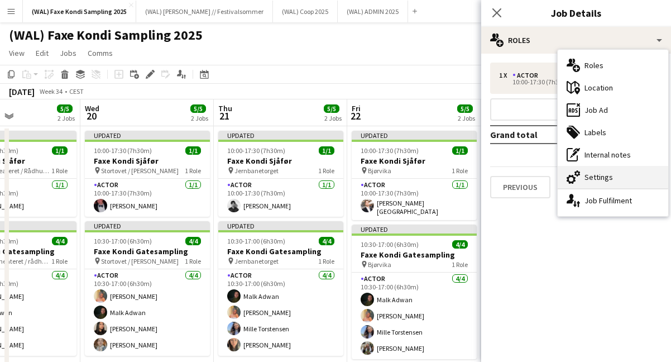
click at [626, 175] on div "cog-double-3 Settings" at bounding box center [613, 177] width 111 height 22
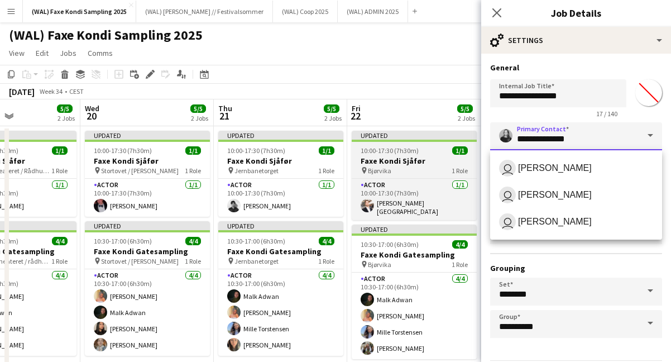
drag, startPoint x: 581, startPoint y: 139, endPoint x: 445, endPoint y: 139, distance: 135.7
click at [445, 139] on body "Menu Boards Boards Boards All jobs Status Workforce Workforce My Workforce Recr…" at bounding box center [335, 204] width 671 height 409
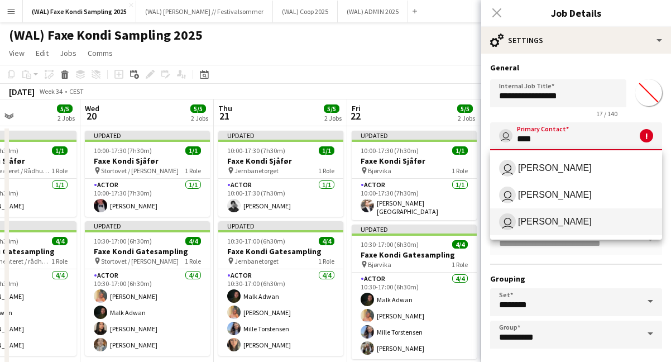
click at [522, 220] on span "[PERSON_NAME]" at bounding box center [555, 221] width 74 height 11
type input "**********"
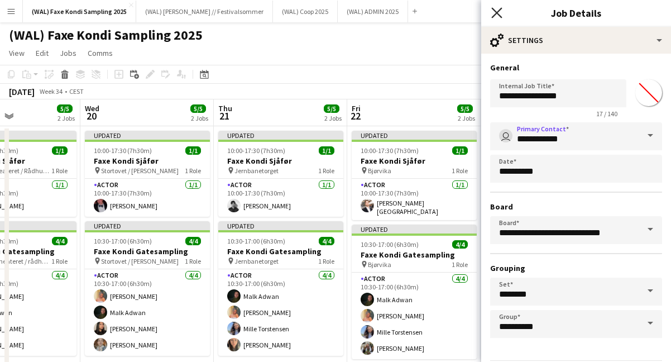
click at [500, 13] on icon "Close pop-in" at bounding box center [497, 12] width 11 height 11
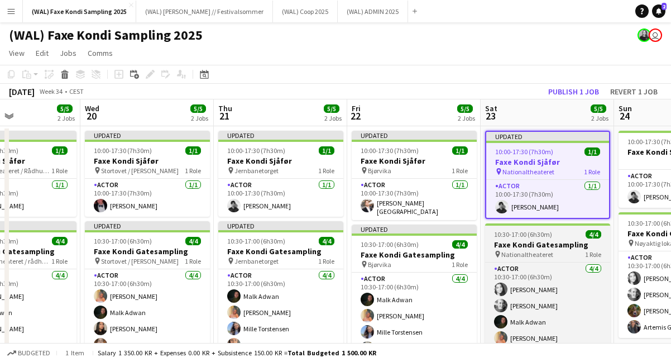
click at [544, 244] on h3 "Faxe Kondi Gatesampling" at bounding box center [547, 245] width 125 height 10
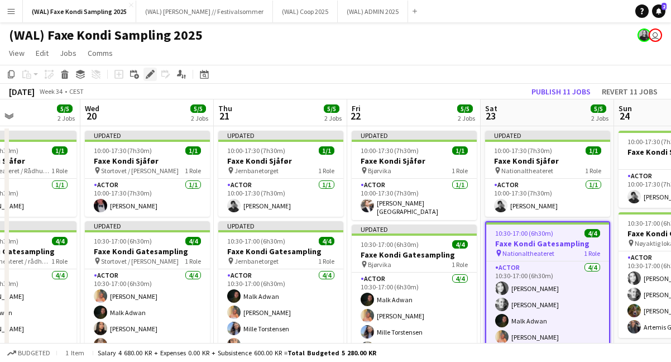
click at [154, 78] on icon "Edit" at bounding box center [150, 74] width 9 height 9
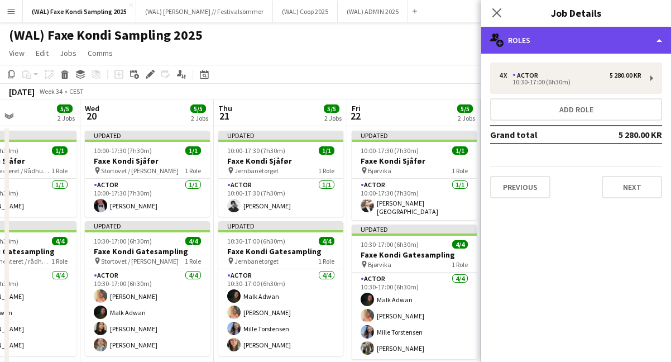
click at [623, 38] on div "multiple-users-add Roles" at bounding box center [576, 40] width 190 height 27
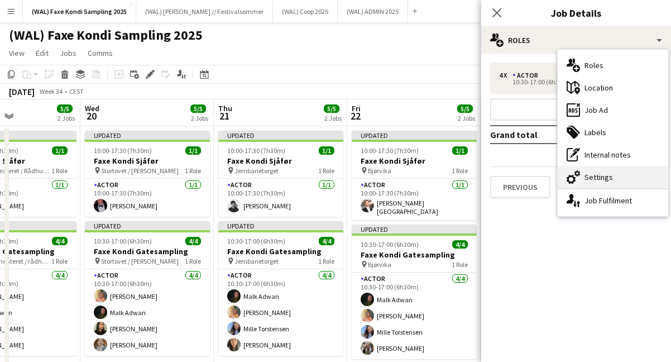
click at [609, 171] on div "cog-double-3 Settings" at bounding box center [613, 177] width 111 height 22
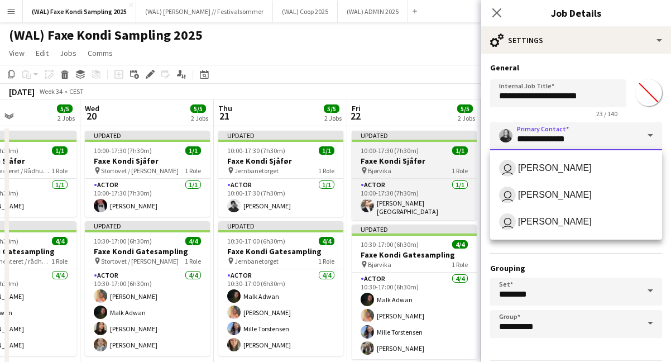
drag, startPoint x: 583, startPoint y: 142, endPoint x: 468, endPoint y: 142, distance: 114.5
click at [468, 142] on body "Menu Boards Boards Boards All jobs Status Workforce Workforce My Workforce Recr…" at bounding box center [335, 204] width 671 height 409
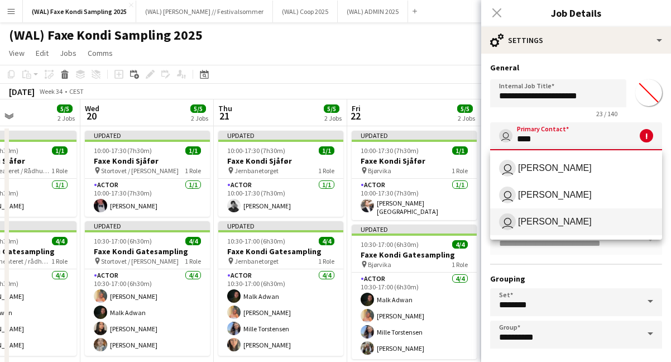
click at [519, 230] on span "user [PERSON_NAME]" at bounding box center [576, 221] width 154 height 17
type input "**********"
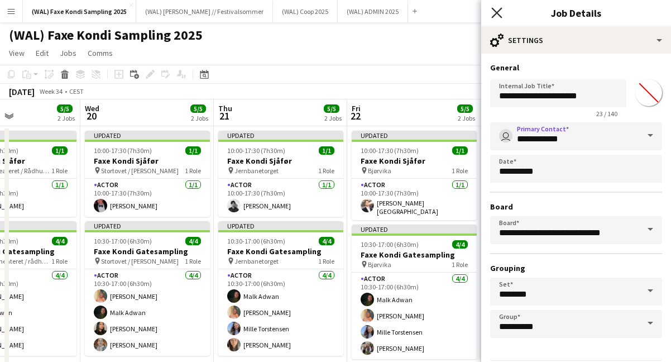
click at [498, 15] on icon "Close pop-in" at bounding box center [497, 12] width 11 height 11
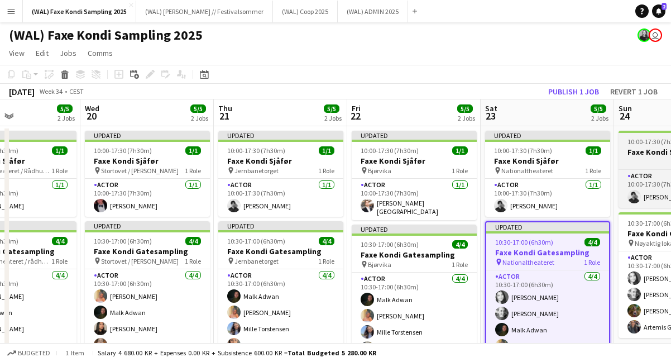
click at [636, 151] on h3 "Faxe Kondi Sjåfør" at bounding box center [681, 152] width 125 height 10
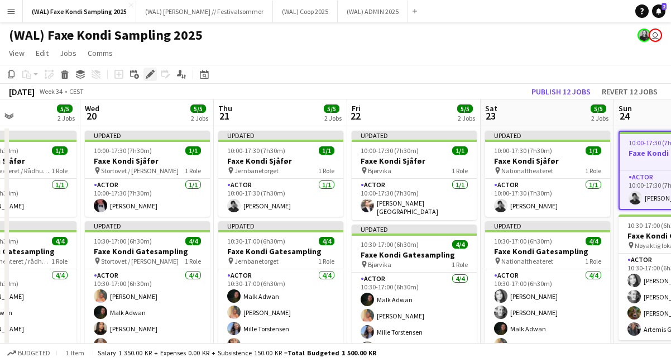
click at [151, 74] on icon at bounding box center [150, 74] width 6 height 6
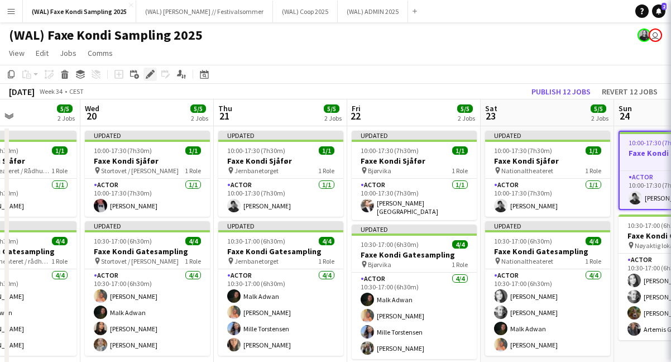
type input "*******"
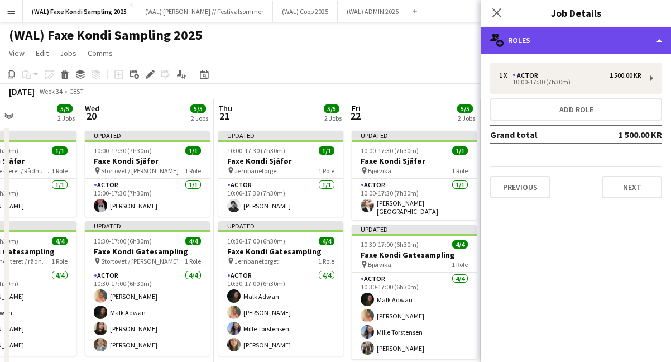
click at [562, 41] on div "multiple-users-add Roles" at bounding box center [576, 40] width 190 height 27
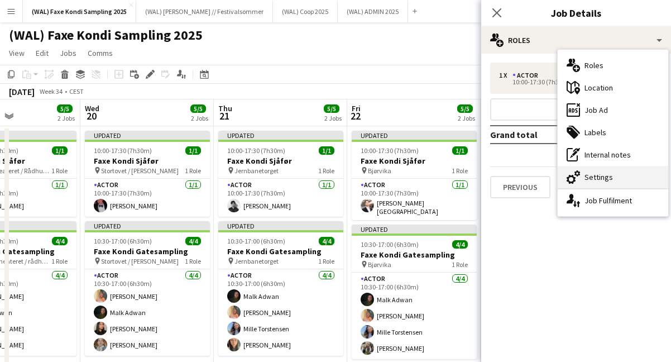
click at [623, 185] on div "cog-double-3 Settings" at bounding box center [613, 177] width 111 height 22
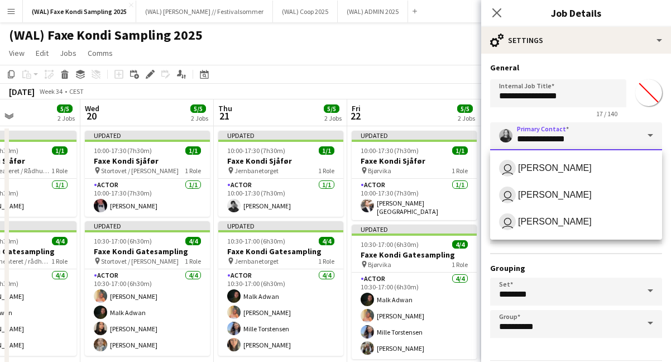
drag, startPoint x: 584, startPoint y: 144, endPoint x: 480, endPoint y: 144, distance: 104.4
click at [480, 144] on body "Menu Boards Boards Boards All jobs Status Workforce Workforce My Workforce Recr…" at bounding box center [335, 204] width 671 height 409
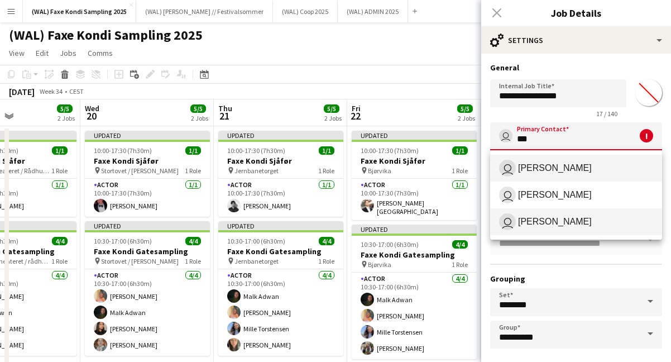
click at [514, 221] on app-user-avatar "user" at bounding box center [507, 221] width 17 height 17
type input "**********"
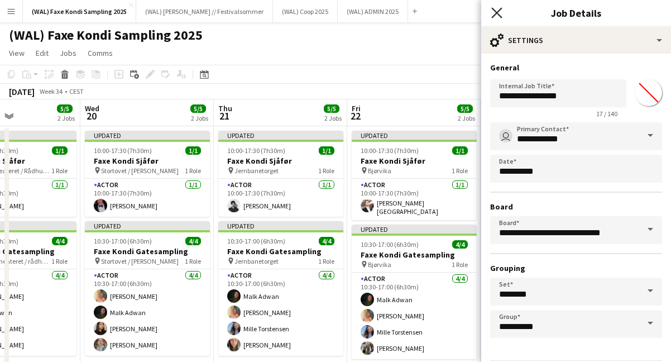
click at [496, 11] on icon "Close pop-in" at bounding box center [497, 12] width 11 height 11
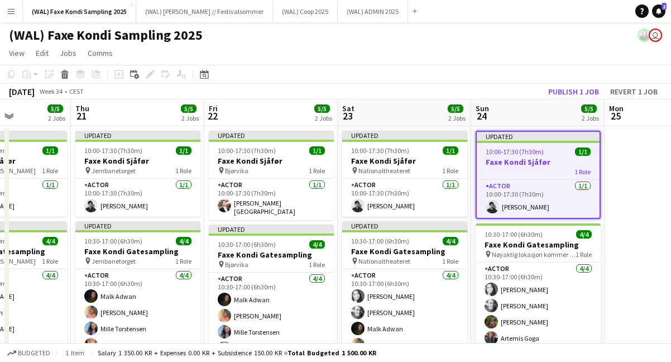
scroll to position [0, 465]
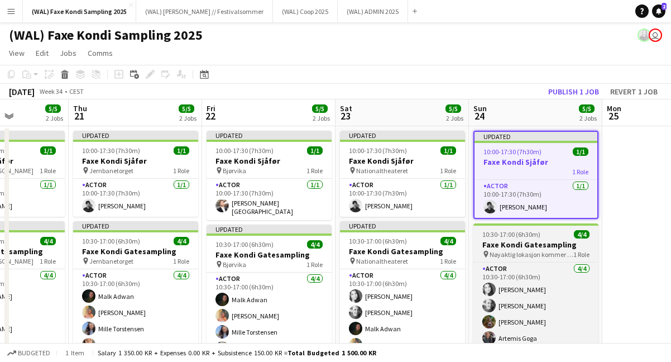
click at [543, 246] on h3 "Faxe Kondi Gatesampling" at bounding box center [536, 245] width 125 height 10
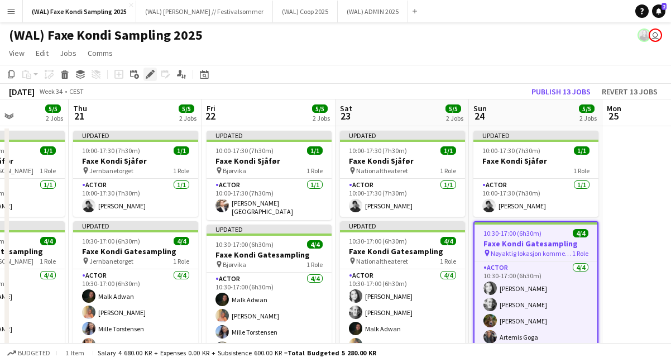
click at [152, 74] on icon "Edit" at bounding box center [150, 74] width 9 height 9
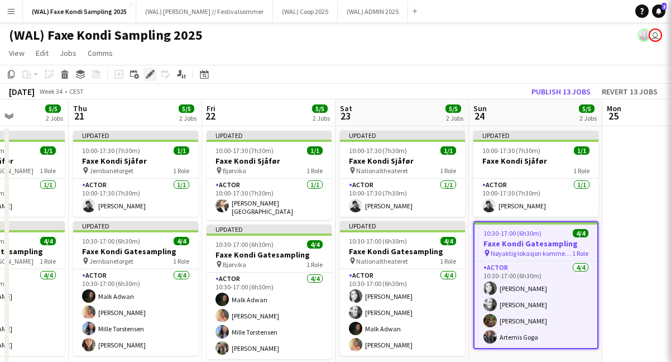
type input "*******"
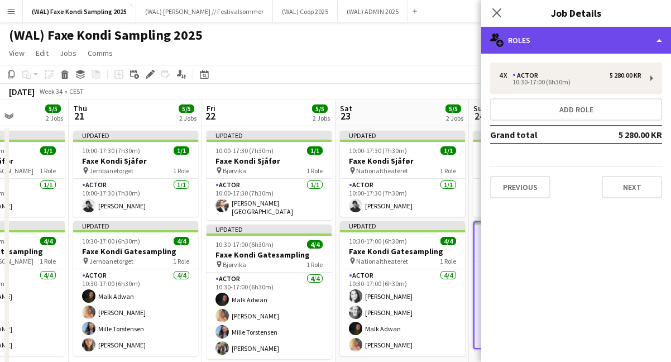
click at [572, 42] on div "multiple-users-add Roles" at bounding box center [576, 40] width 190 height 27
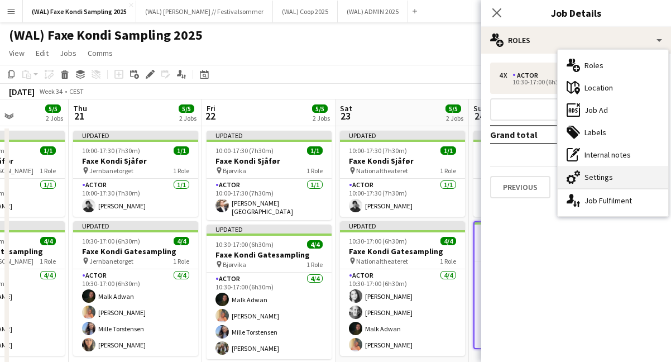
click at [607, 176] on div "cog-double-3 Settings" at bounding box center [613, 177] width 111 height 22
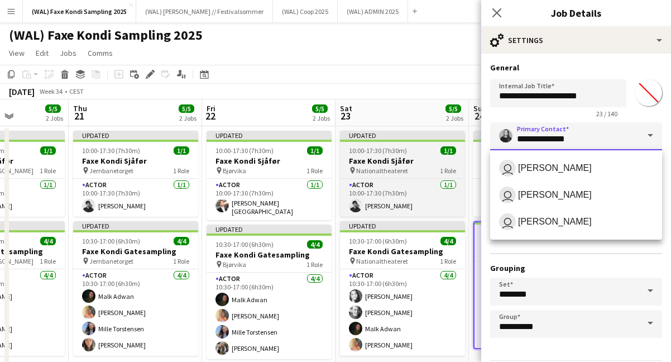
drag, startPoint x: 581, startPoint y: 137, endPoint x: 446, endPoint y: 137, distance: 135.2
click at [446, 137] on body "Menu Boards Boards Boards All jobs Status Workforce Workforce My Workforce Recr…" at bounding box center [335, 204] width 671 height 409
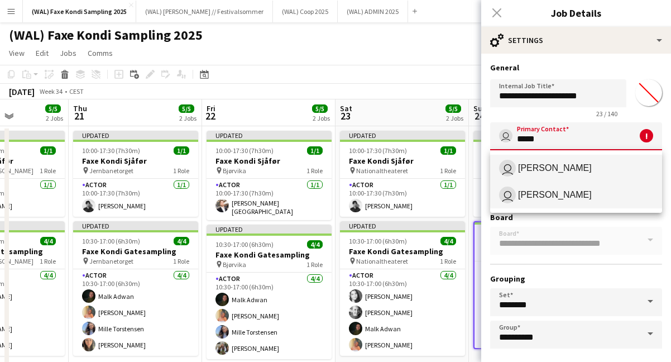
click at [525, 195] on span "[PERSON_NAME]" at bounding box center [555, 194] width 74 height 11
type input "**********"
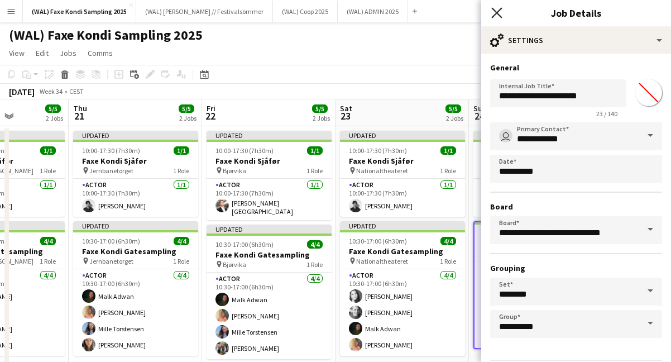
click at [501, 14] on icon "Close pop-in" at bounding box center [497, 12] width 11 height 11
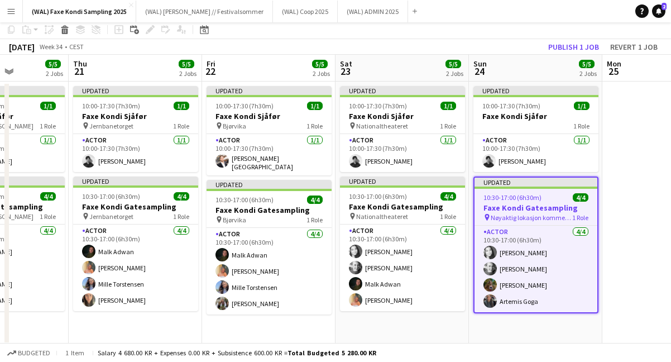
scroll to position [46, 0]
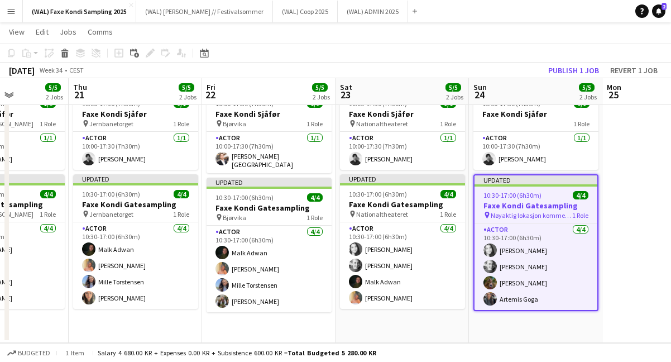
click at [640, 237] on app-date-cell at bounding box center [669, 211] width 133 height 264
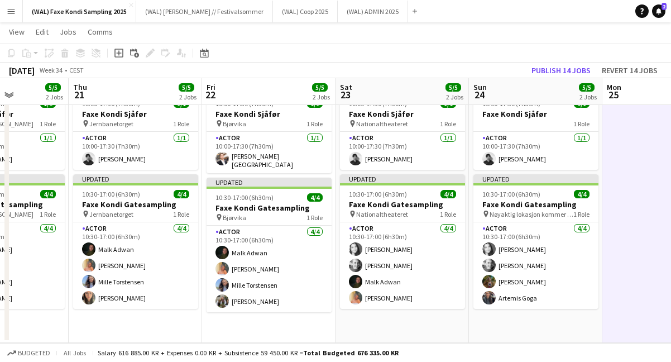
scroll to position [0, 0]
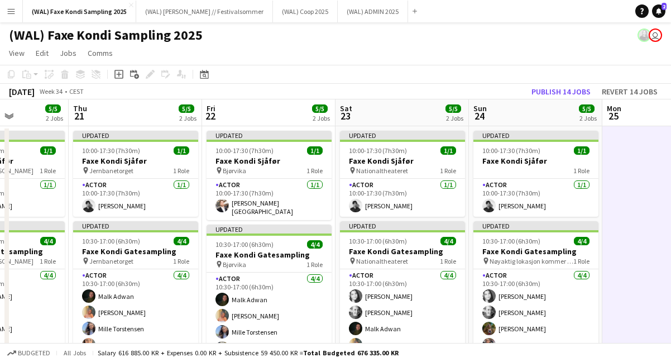
click at [466, 63] on app-page-menu "View Day view expanded Day view collapsed Month view Date picker Jump to [DATE]…" at bounding box center [335, 54] width 671 height 21
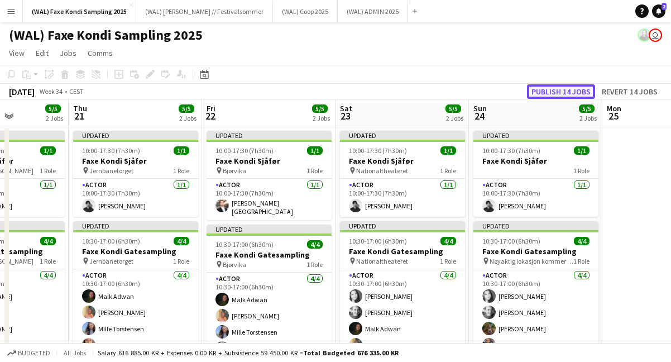
click at [575, 91] on button "Publish 14 jobs" at bounding box center [561, 91] width 68 height 15
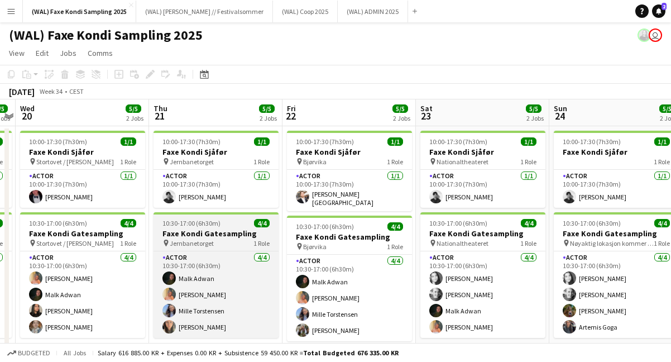
scroll to position [0, 389]
